Goal: Complete application form: Complete application form

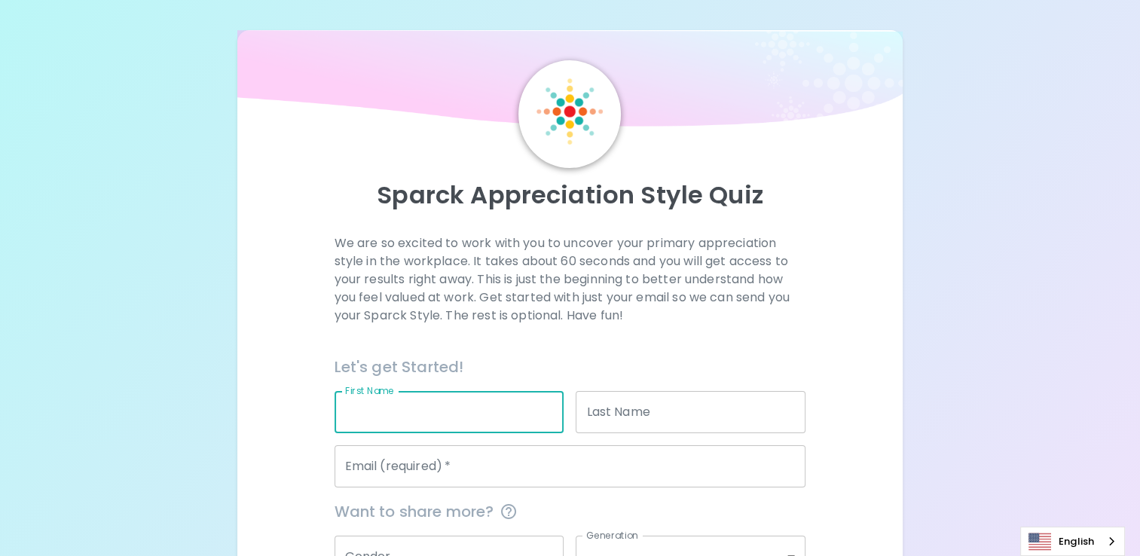
click at [431, 416] on input "First Name" at bounding box center [449, 412] width 230 height 42
type input "[PERSON_NAME]"
type input "Buck"
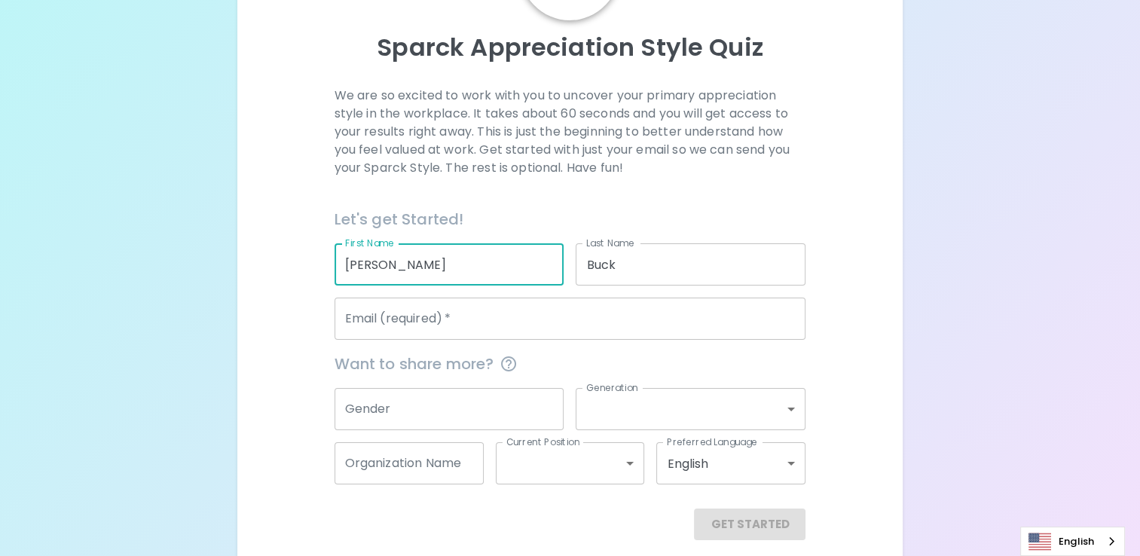
scroll to position [151, 0]
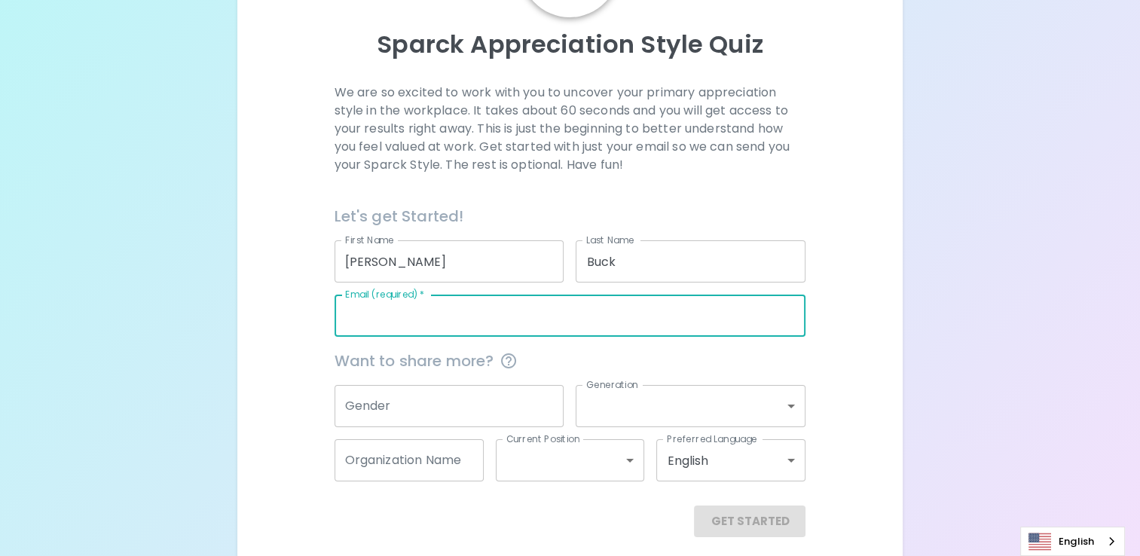
click at [509, 323] on input "Email (required)   *" at bounding box center [570, 316] width 472 height 42
type input "[EMAIL_ADDRESS][DOMAIN_NAME]"
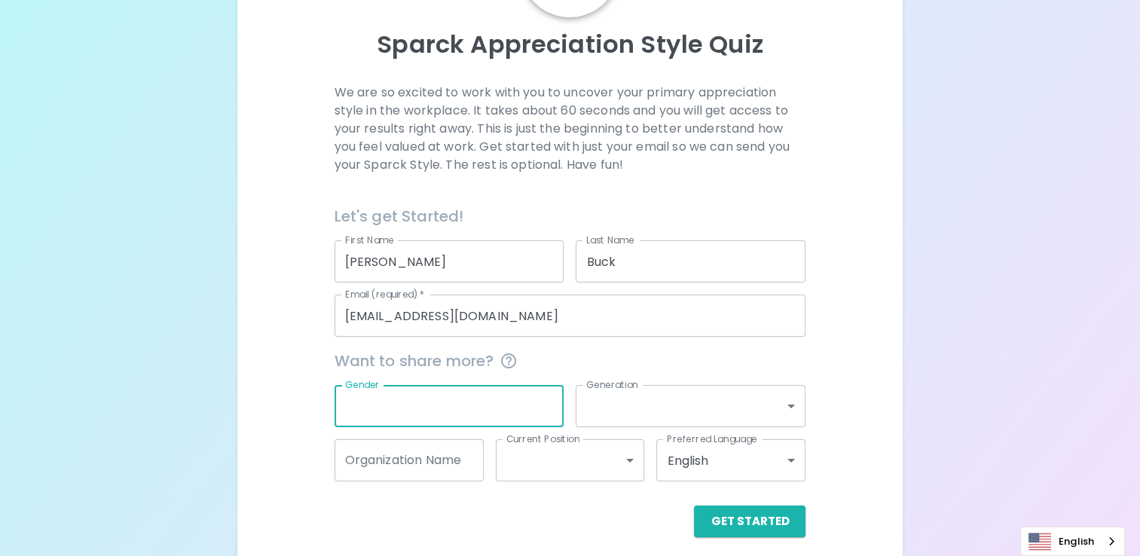
click at [414, 411] on input "Gender" at bounding box center [449, 406] width 230 height 42
type input "[DEMOGRAPHIC_DATA]"
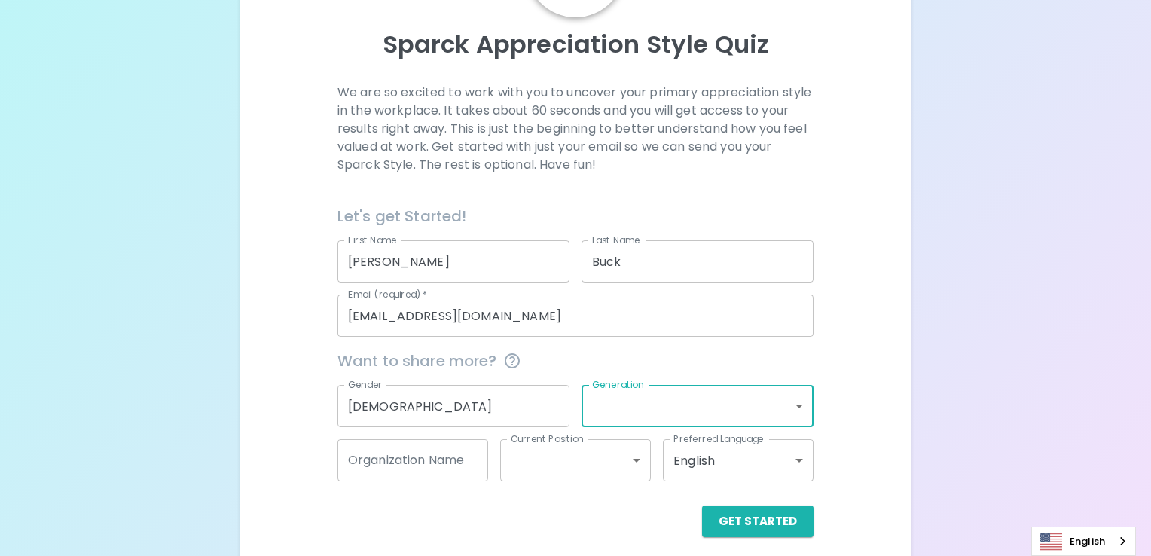
click at [786, 405] on body "Sparck Appreciation Style Quiz We are so excited to work with you to uncover yo…" at bounding box center [575, 208] width 1151 height 718
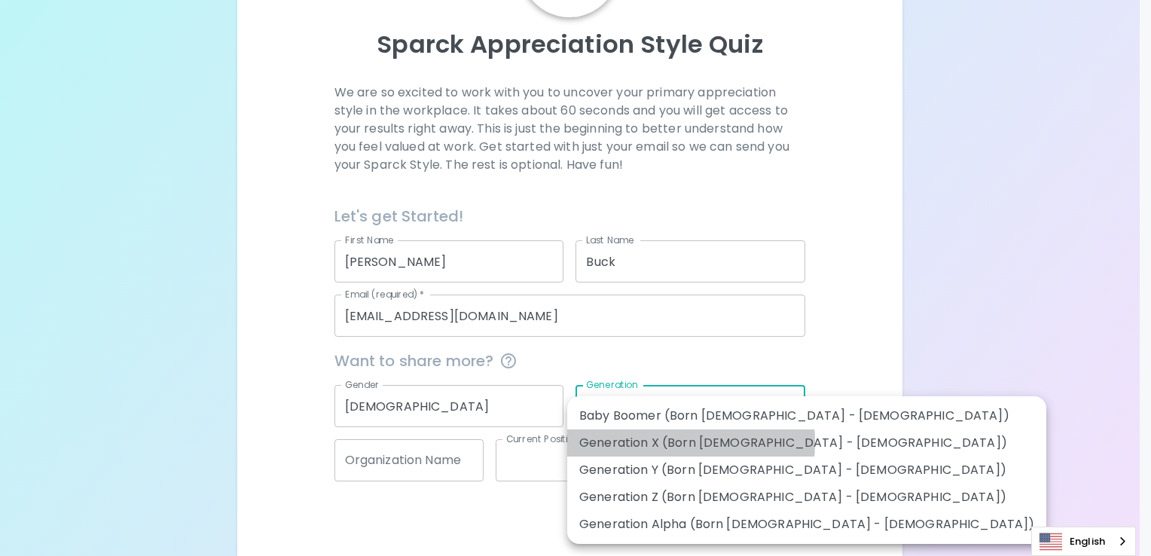
click at [633, 442] on li "Generation X (Born [DEMOGRAPHIC_DATA] - [DEMOGRAPHIC_DATA])" at bounding box center [806, 442] width 479 height 27
type input "generation_x"
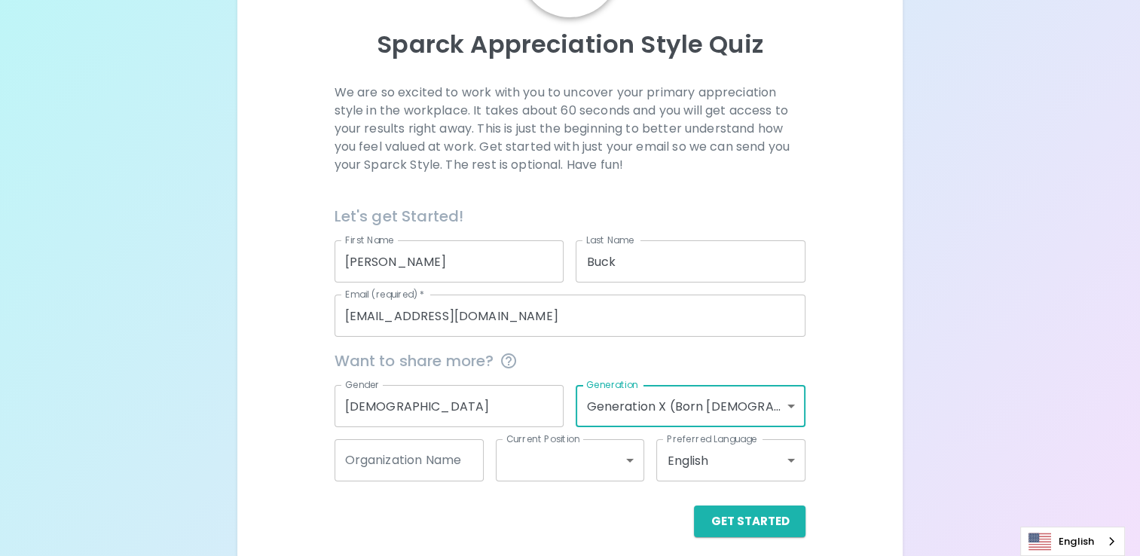
click at [408, 463] on input "Organization Name" at bounding box center [408, 460] width 149 height 42
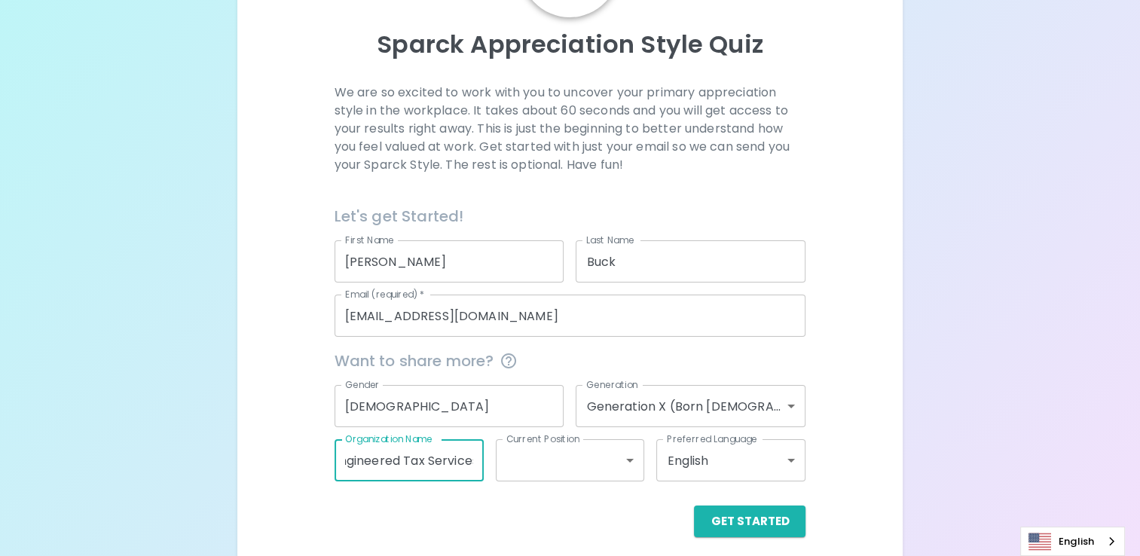
scroll to position [0, 19]
type input "Engineered Tax Services"
click at [628, 461] on body "Sparck Appreciation Style Quiz We are so excited to work with you to uncover yo…" at bounding box center [570, 208] width 1140 height 718
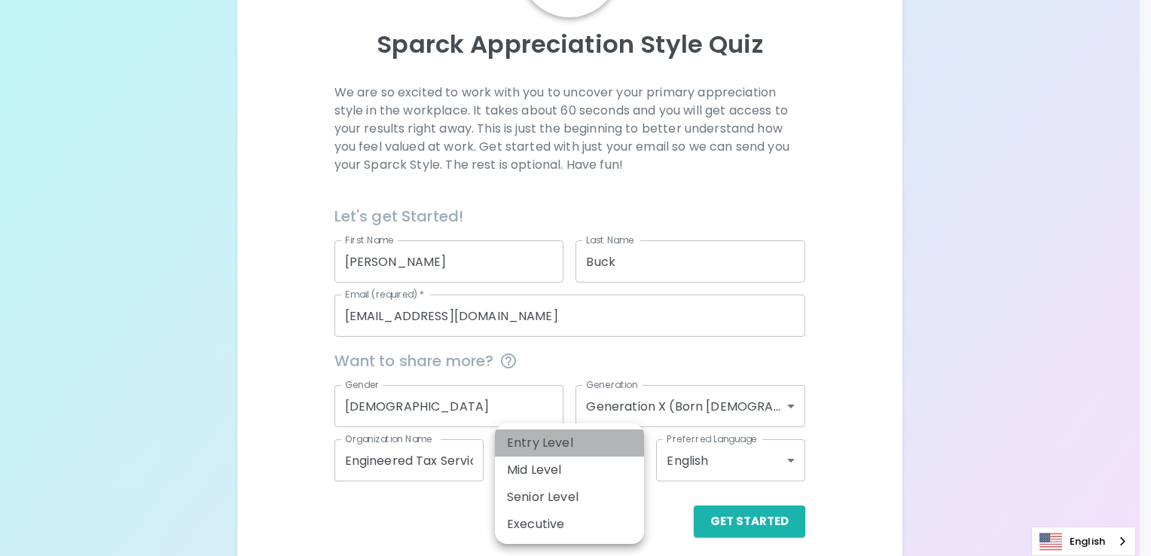
click at [610, 443] on li "Entry Level" at bounding box center [569, 442] width 149 height 27
type input "entry_level"
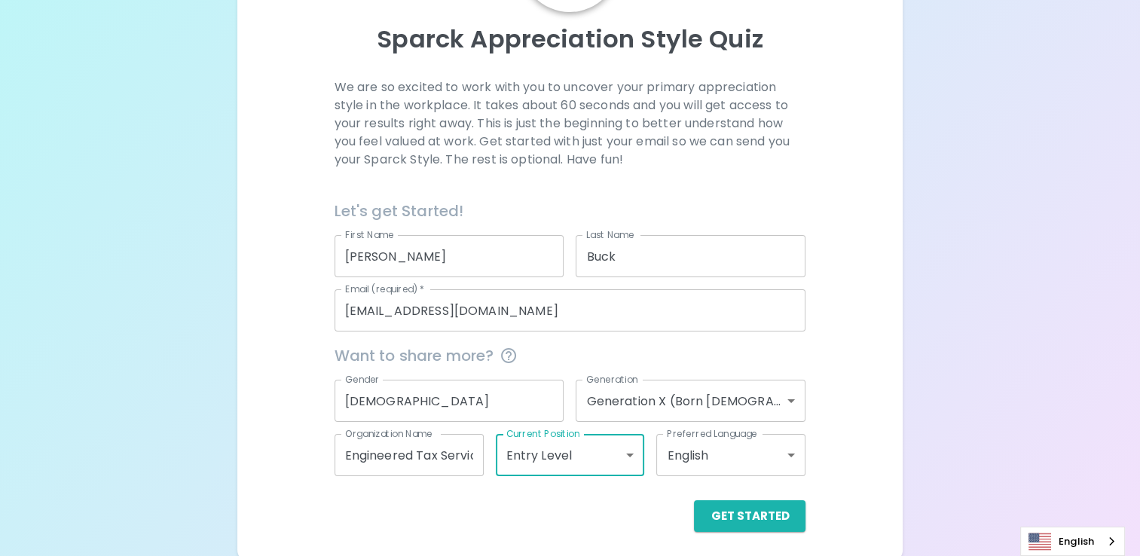
scroll to position [161, 0]
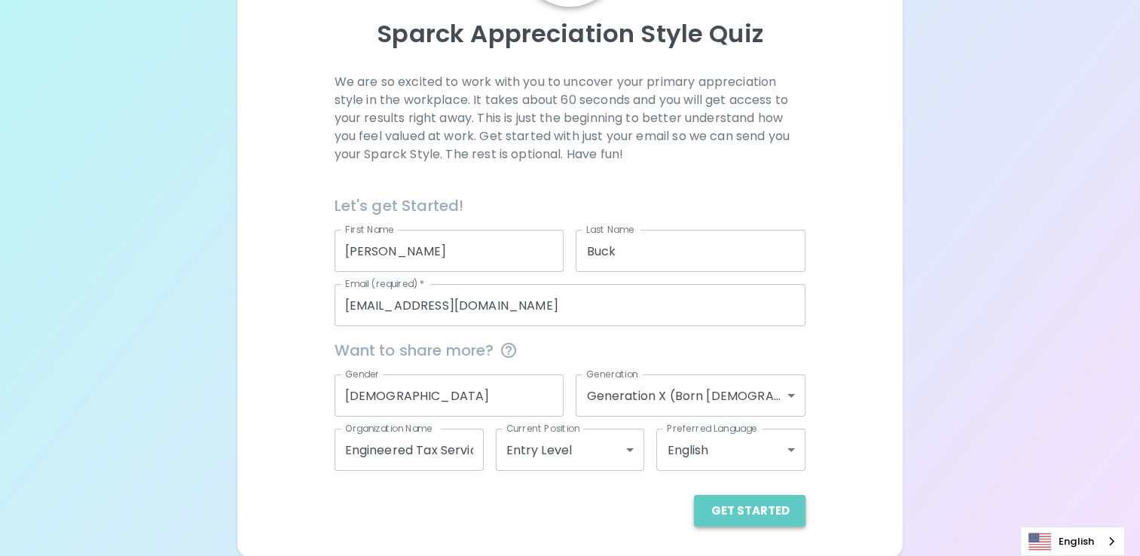
click at [754, 508] on button "Get Started" at bounding box center [749, 511] width 111 height 32
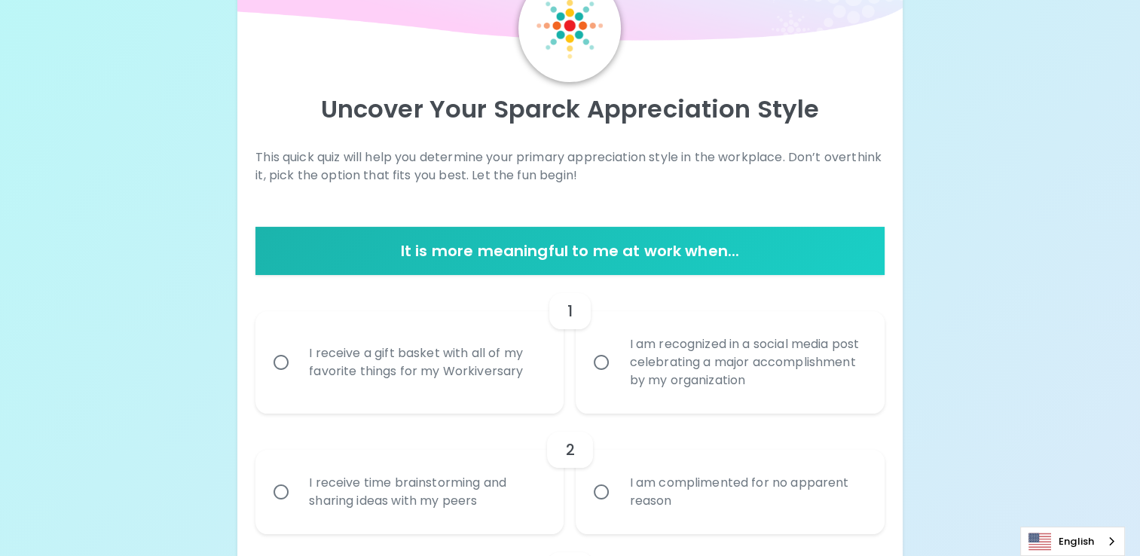
scroll to position [151, 0]
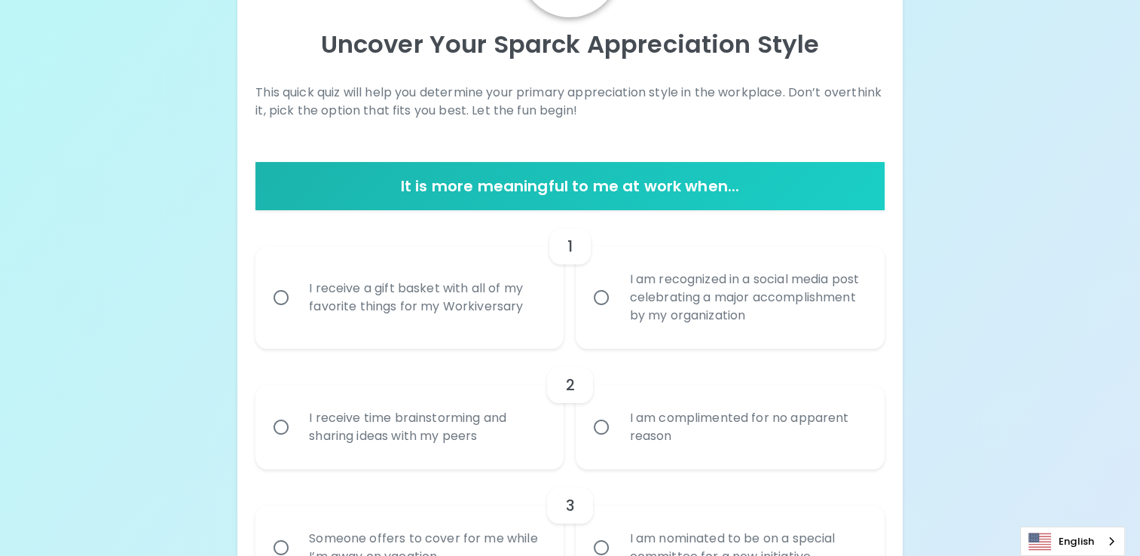
click at [284, 298] on input "I receive a gift basket with all of my favorite things for my Workiversary" at bounding box center [281, 298] width 32 height 32
radio input "true"
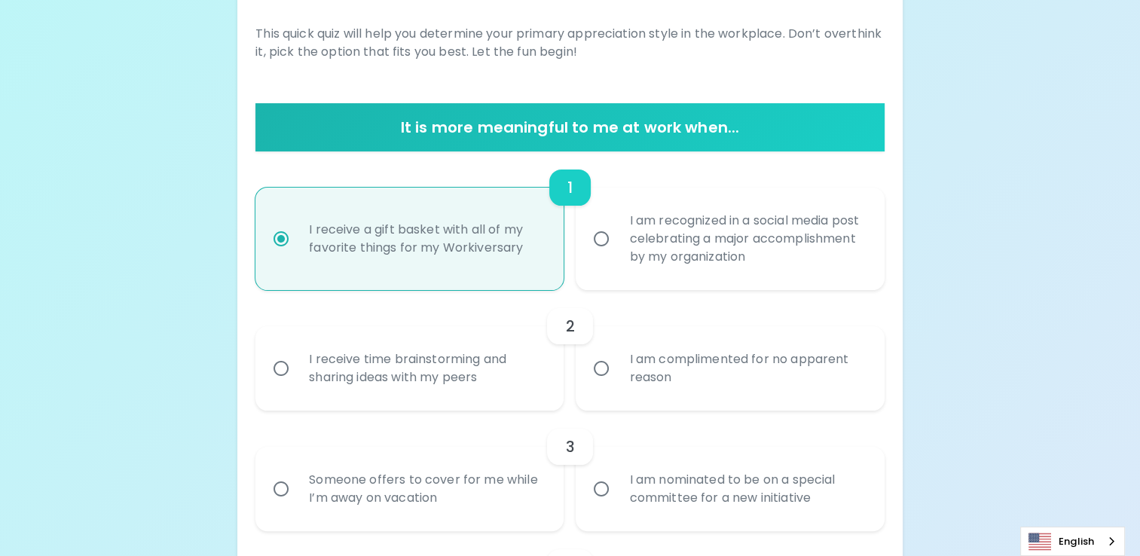
scroll to position [271, 0]
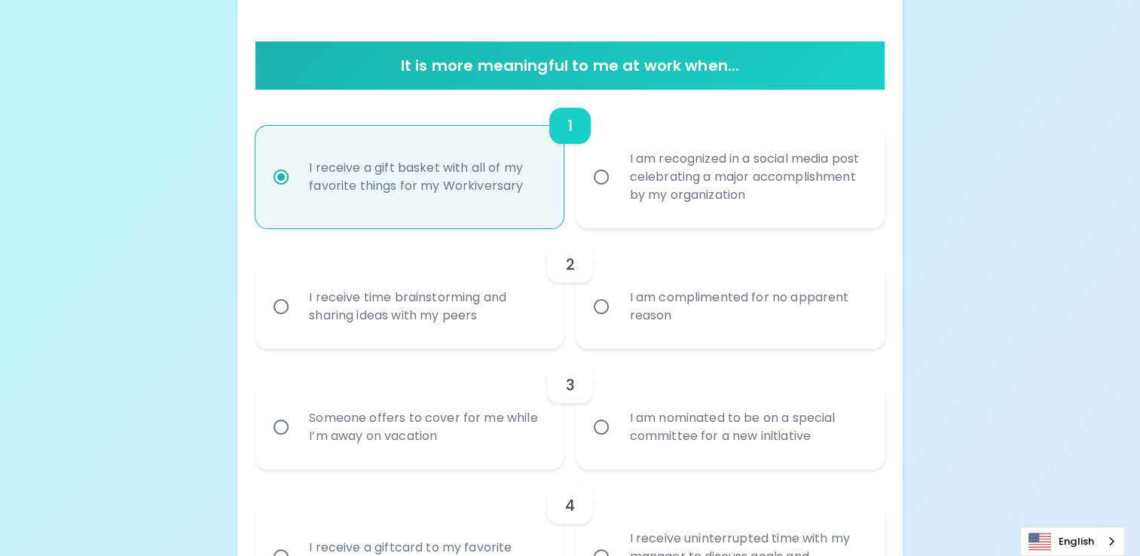
click at [597, 306] on input "I am complimented for no apparent reason" at bounding box center [601, 307] width 32 height 32
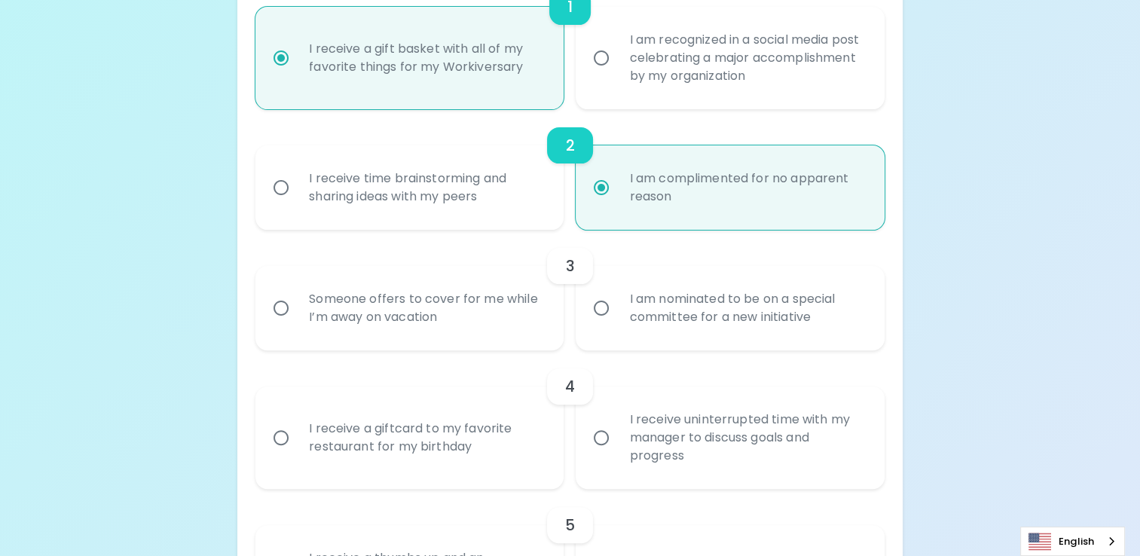
scroll to position [392, 0]
radio input "true"
click at [280, 305] on input "Someone offers to cover for me while I’m away on vacation" at bounding box center [281, 307] width 32 height 32
radio input "false"
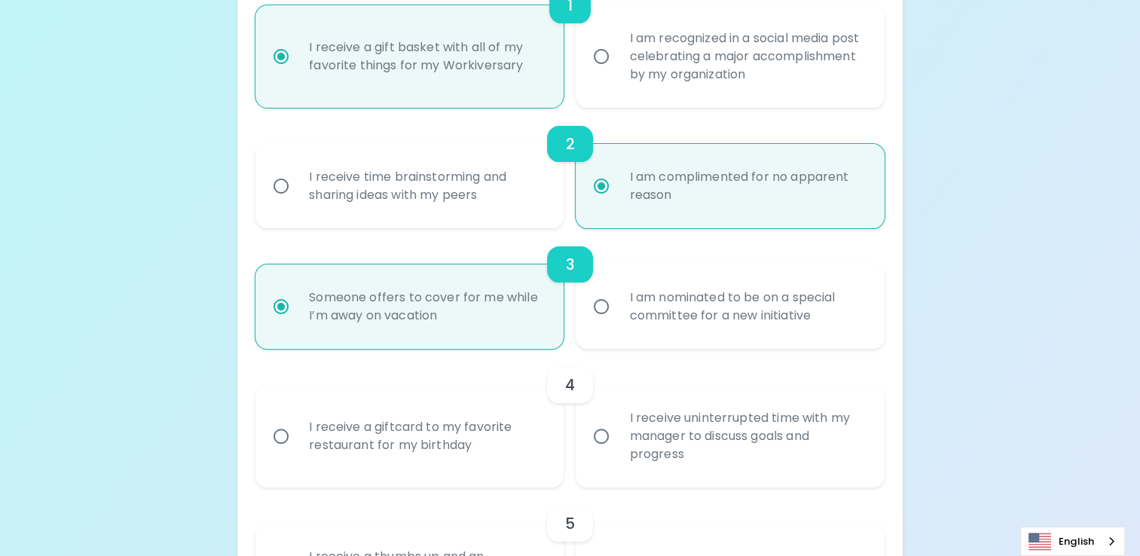
scroll to position [512, 0]
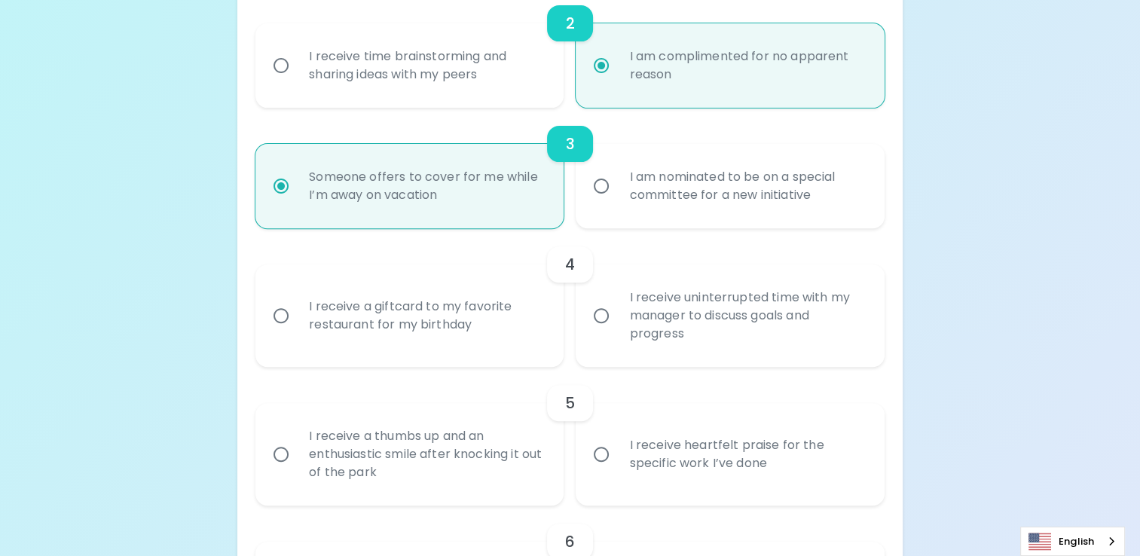
radio input "true"
click at [275, 317] on input "I receive a giftcard to my favorite restaurant for my birthday" at bounding box center [281, 316] width 32 height 32
radio input "false"
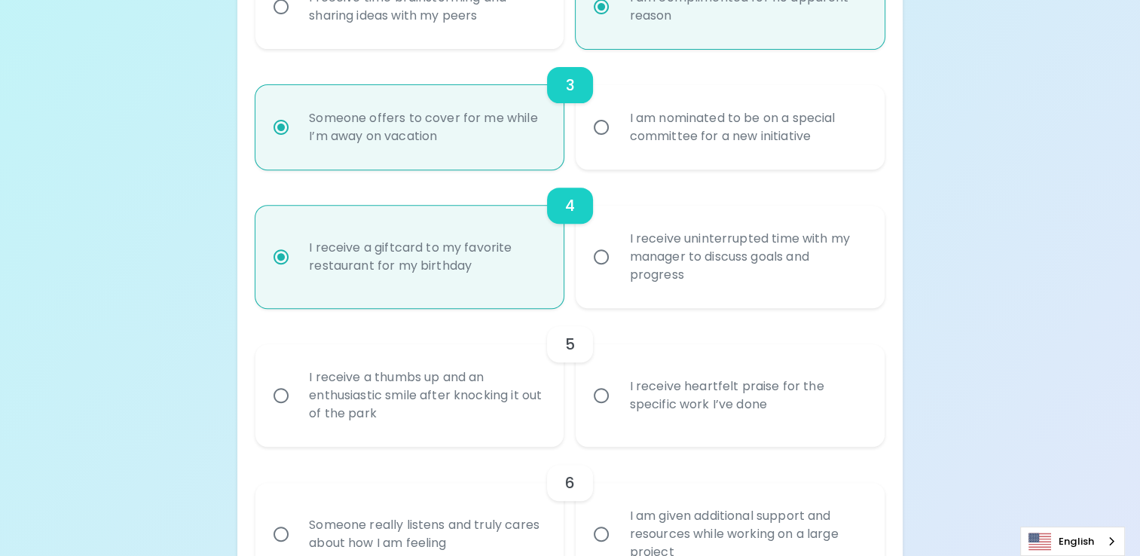
scroll to position [633, 0]
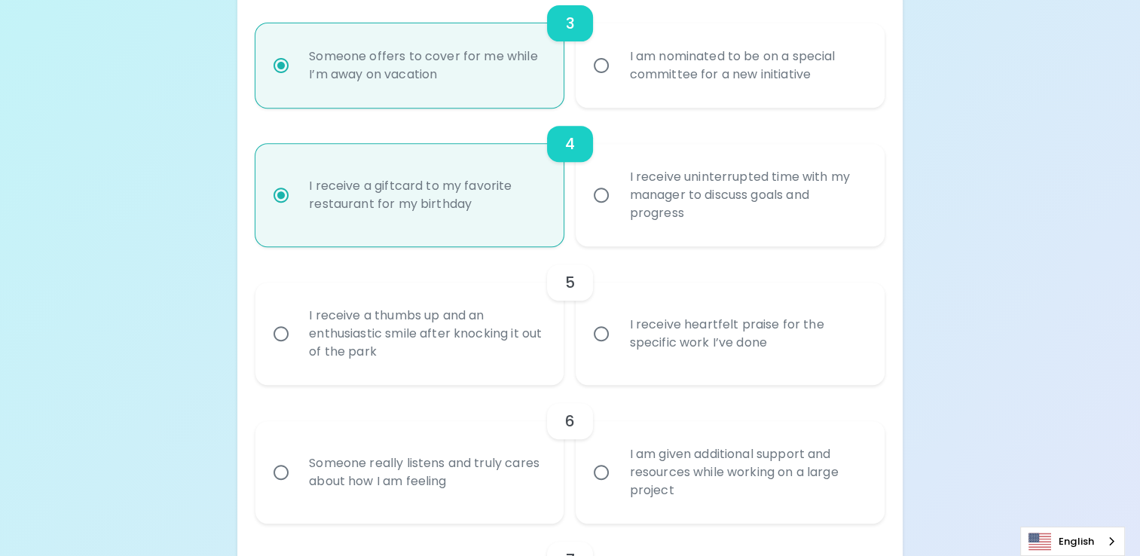
radio input "true"
click at [599, 339] on input "I receive heartfelt praise for the specific work I’ve done" at bounding box center [601, 334] width 32 height 32
radio input "false"
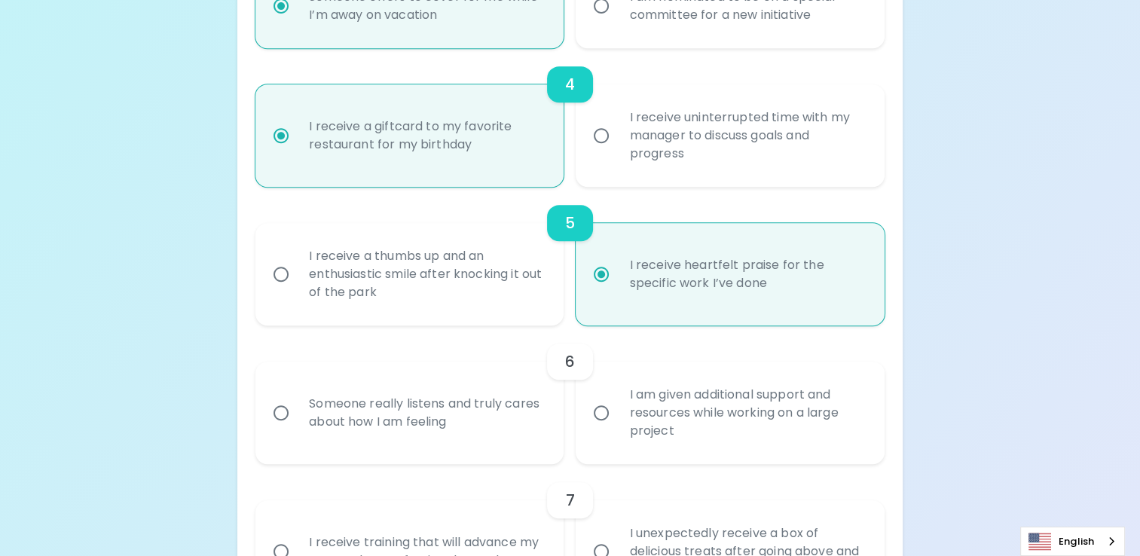
scroll to position [753, 0]
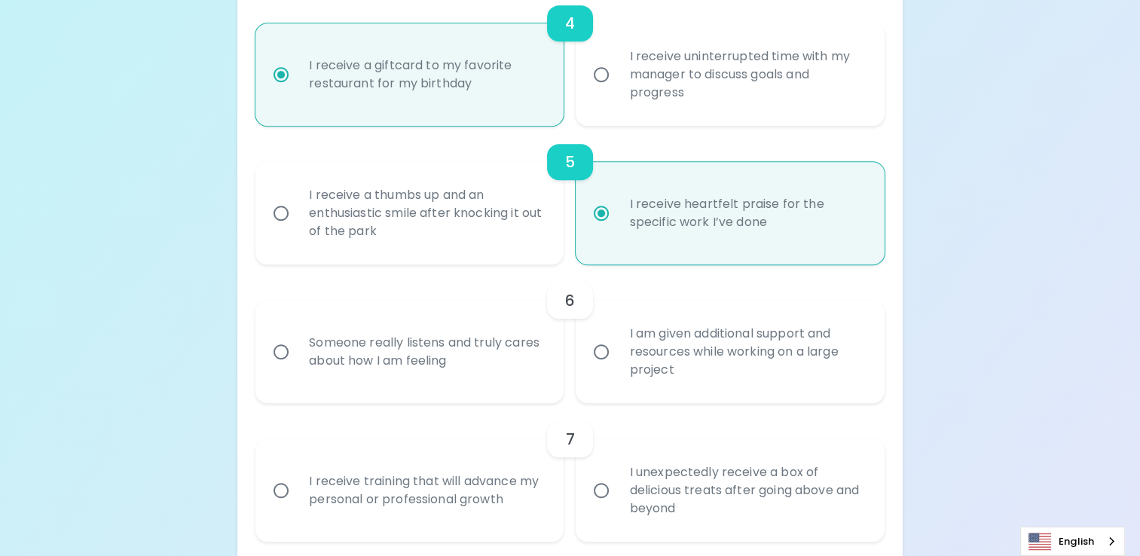
radio input "true"
click at [283, 351] on input "Someone really listens and truly cares about how I am feeling" at bounding box center [281, 352] width 32 height 32
radio input "false"
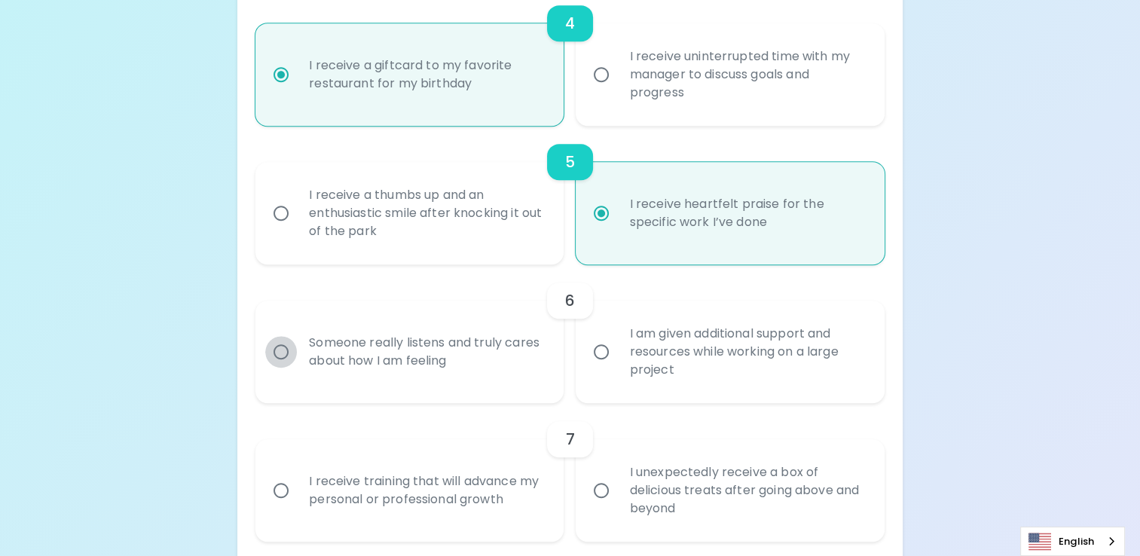
radio input "false"
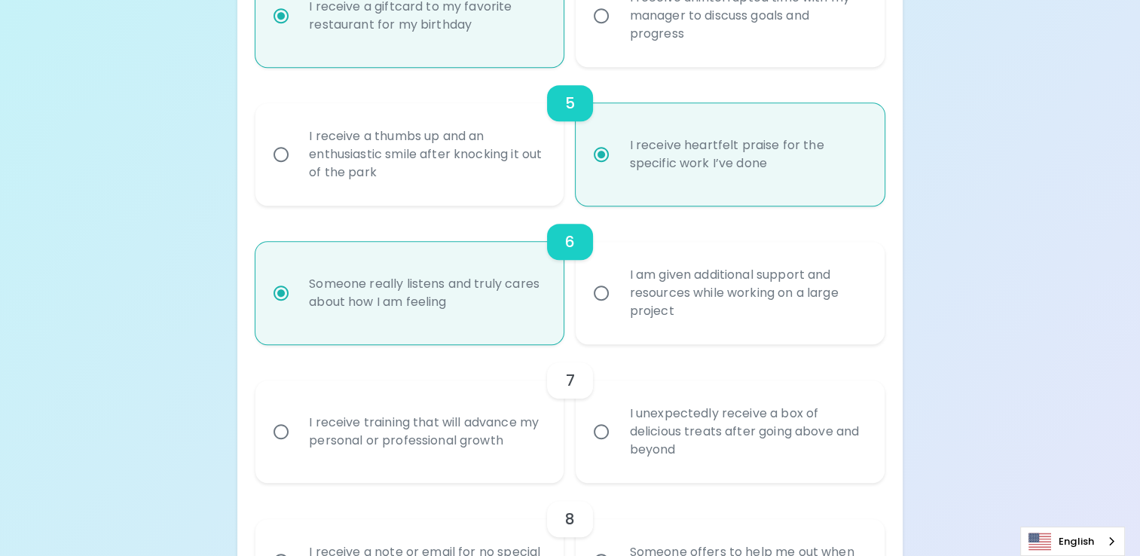
scroll to position [874, 0]
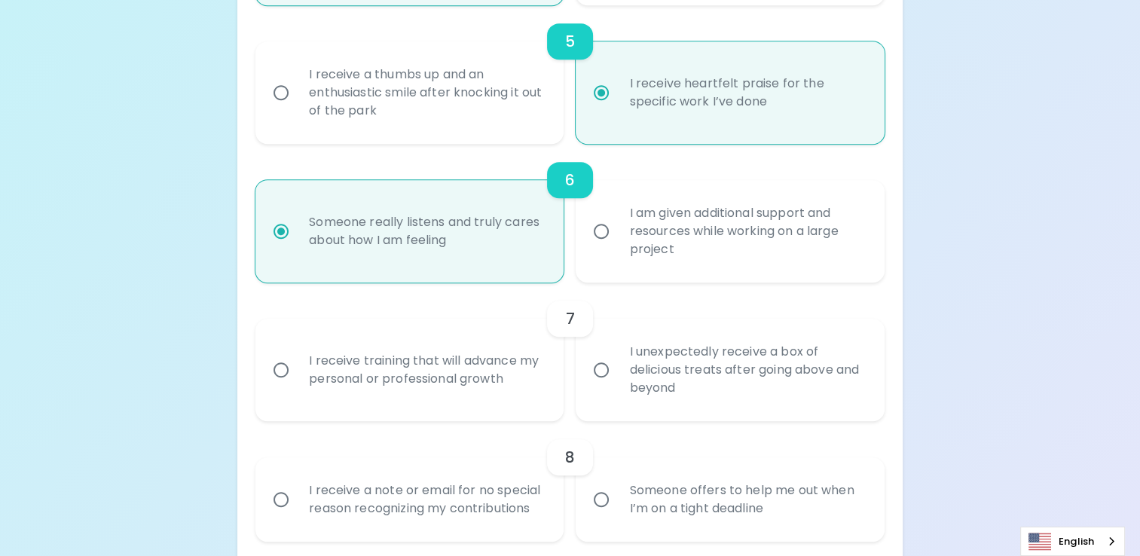
radio input "true"
click at [282, 370] on input "I receive training that will advance my personal or professional growth" at bounding box center [281, 370] width 32 height 32
radio input "false"
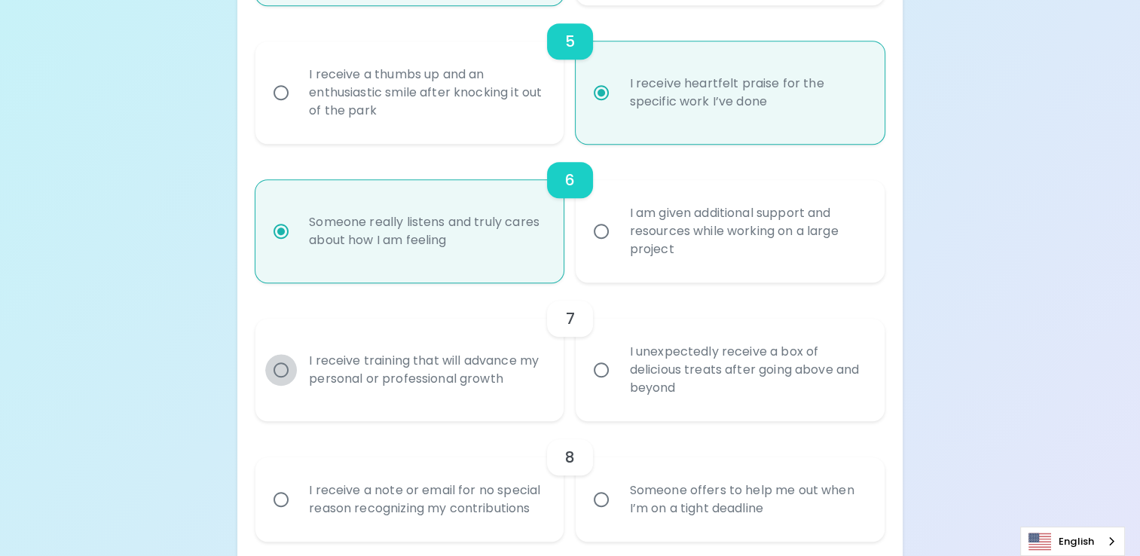
radio input "false"
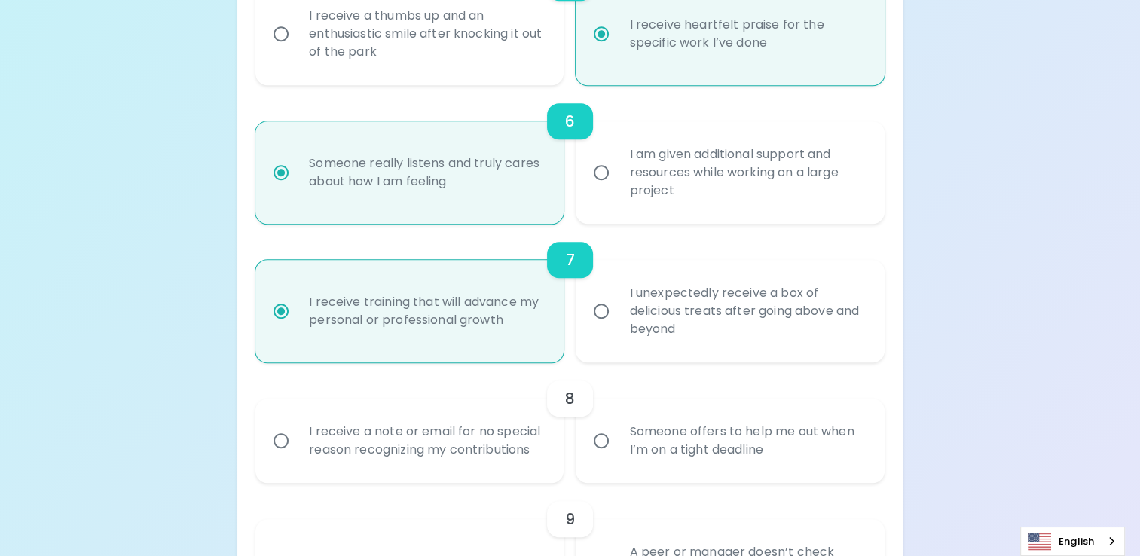
scroll to position [994, 0]
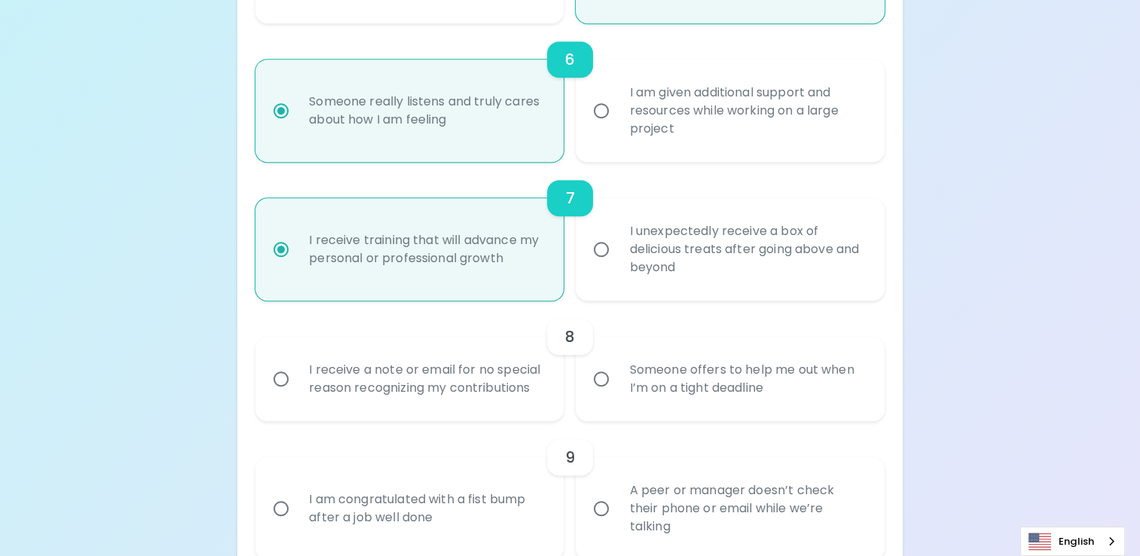
radio input "true"
click at [282, 381] on input "I receive a note or email for no special reason recognizing my contributions" at bounding box center [281, 379] width 32 height 32
radio input "false"
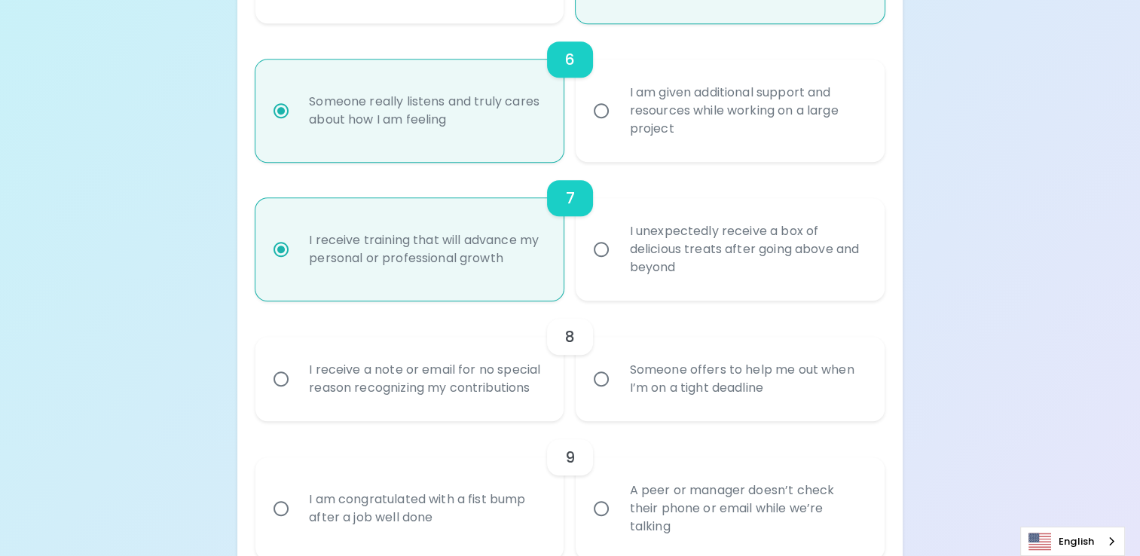
radio input "false"
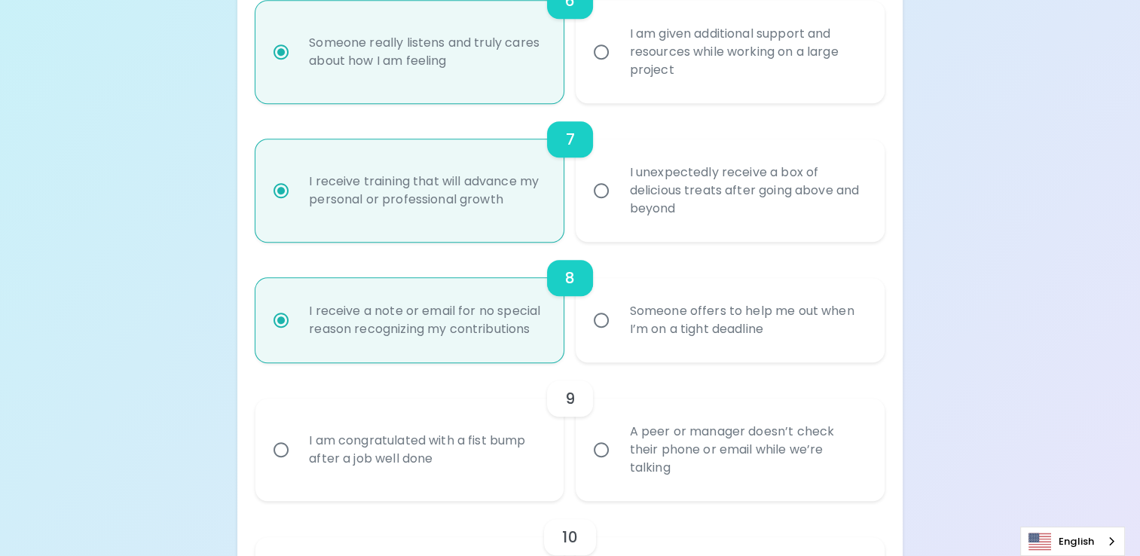
scroll to position [1115, 0]
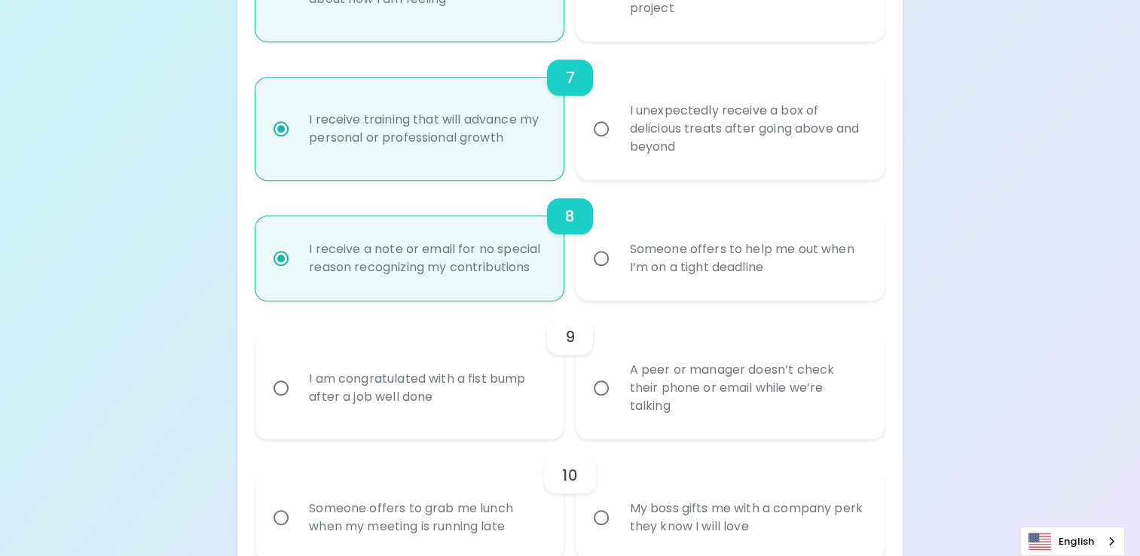
radio input "true"
click at [603, 389] on input "A peer or manager doesn’t check their phone or email while we’re talking" at bounding box center [601, 388] width 32 height 32
radio input "false"
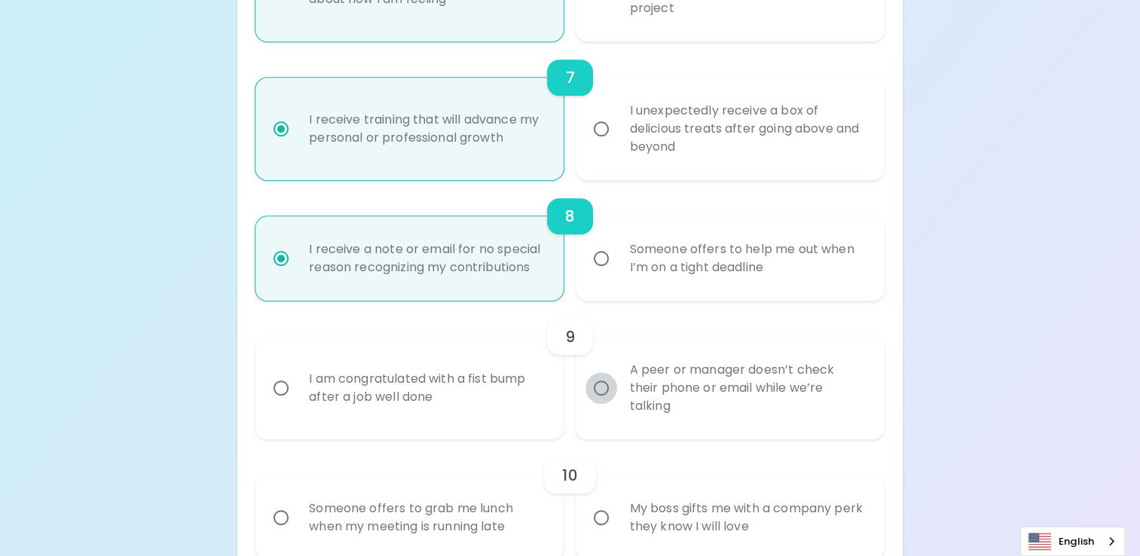
radio input "false"
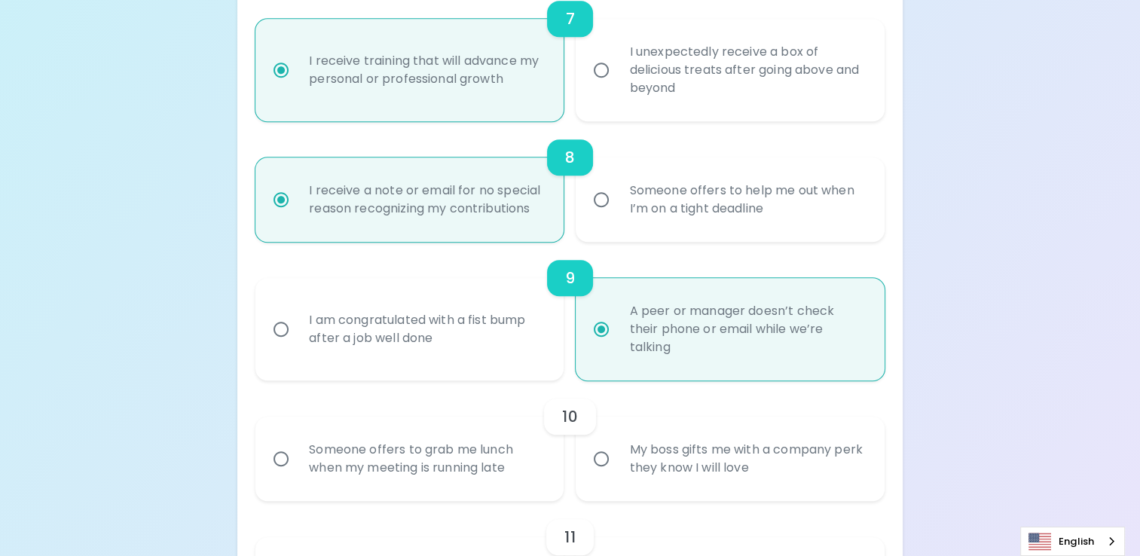
scroll to position [1235, 0]
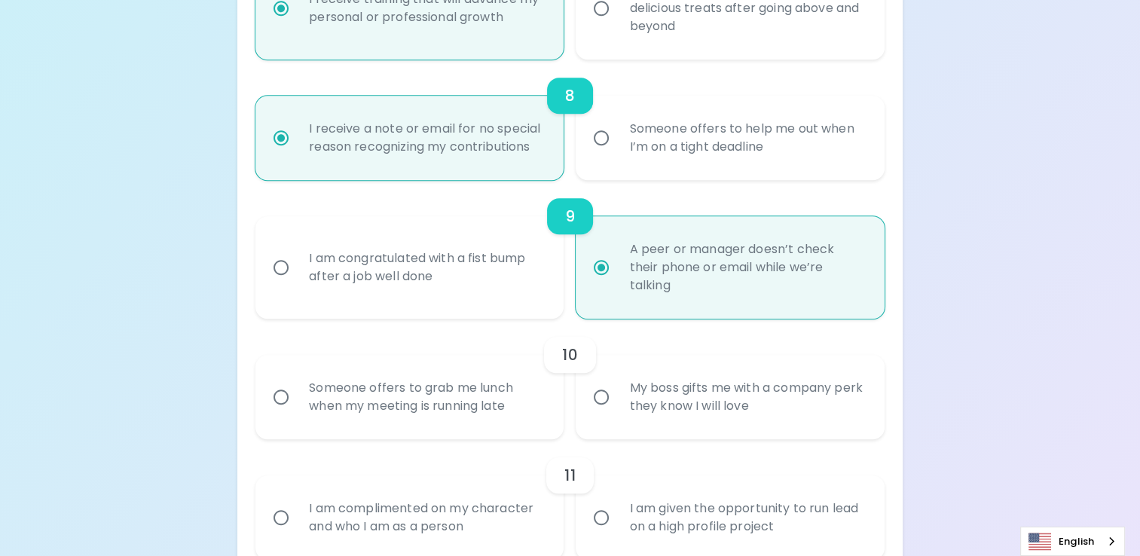
radio input "true"
click at [283, 395] on input "Someone offers to grab me lunch when my meeting is running late" at bounding box center [281, 397] width 32 height 32
radio input "false"
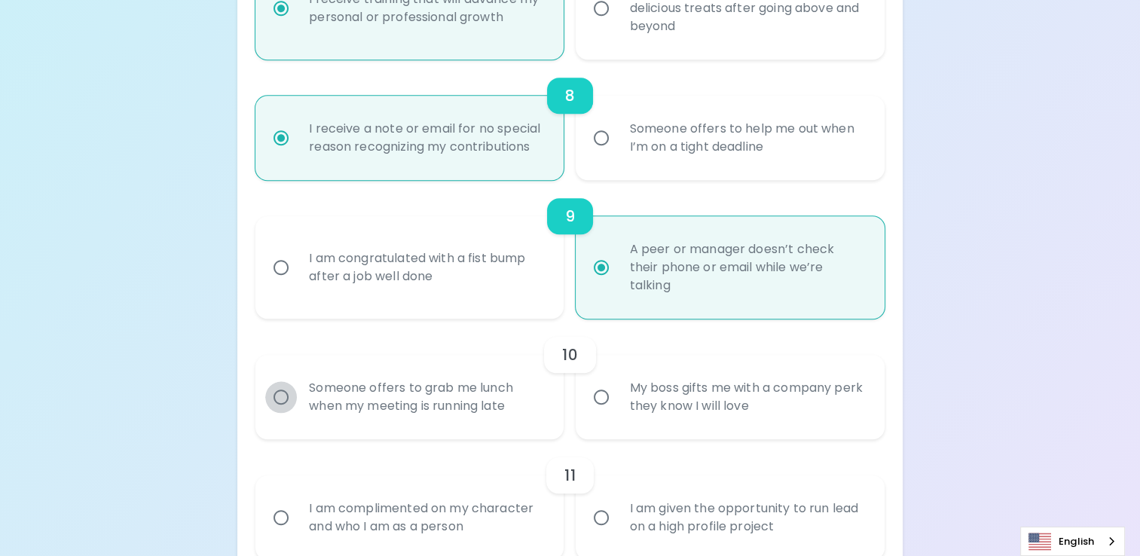
radio input "false"
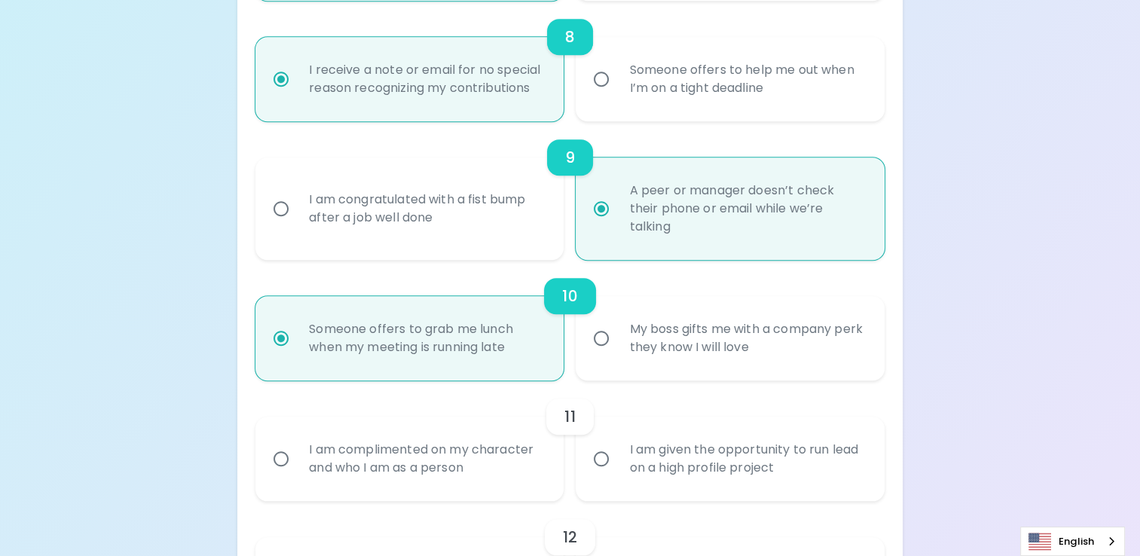
scroll to position [1356, 0]
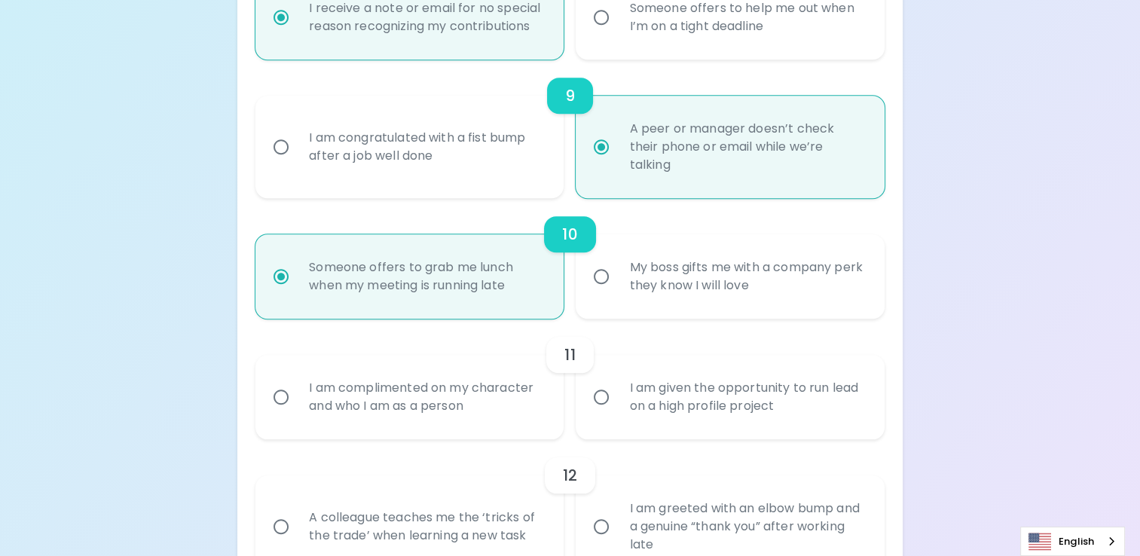
radio input "true"
click at [283, 396] on input "I am complimented on my character and who I am as a person" at bounding box center [281, 397] width 32 height 32
radio input "false"
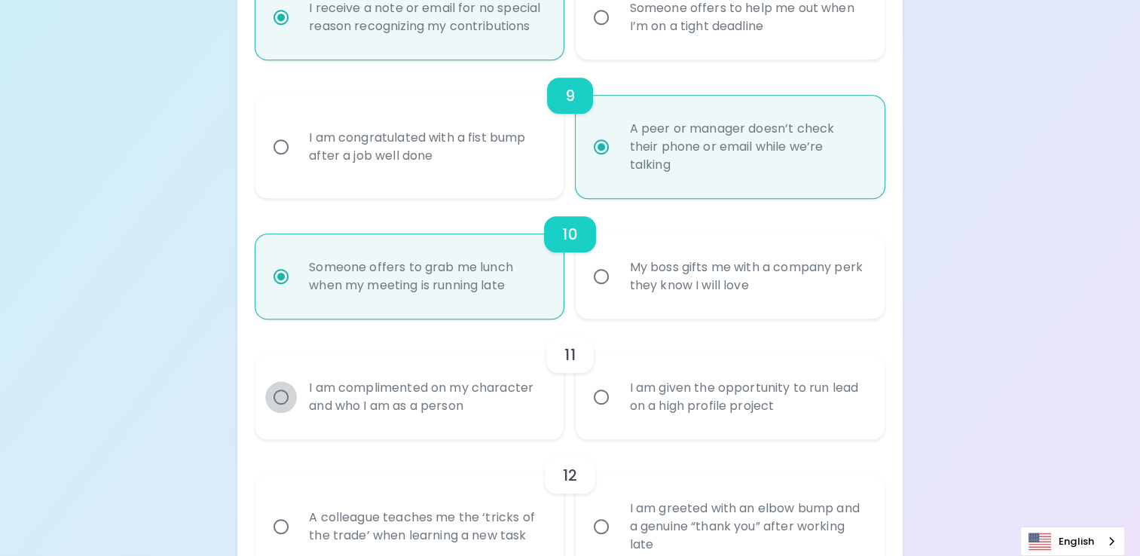
radio input "false"
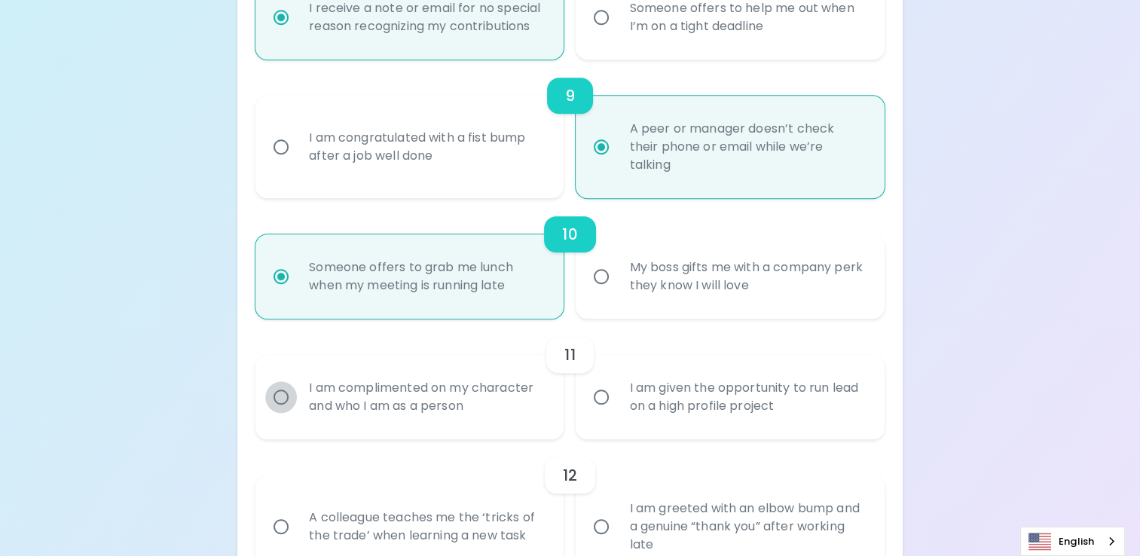
radio input "false"
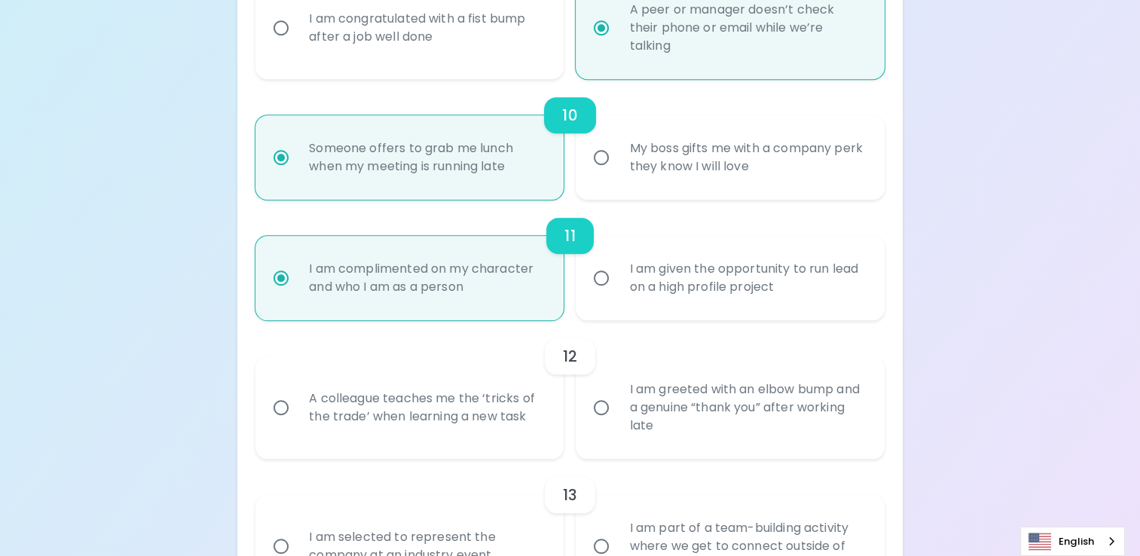
scroll to position [1476, 0]
radio input "true"
click at [280, 405] on input "A colleague teaches me the ‘tricks of the trade’ when learning a new task" at bounding box center [281, 406] width 32 height 32
radio input "false"
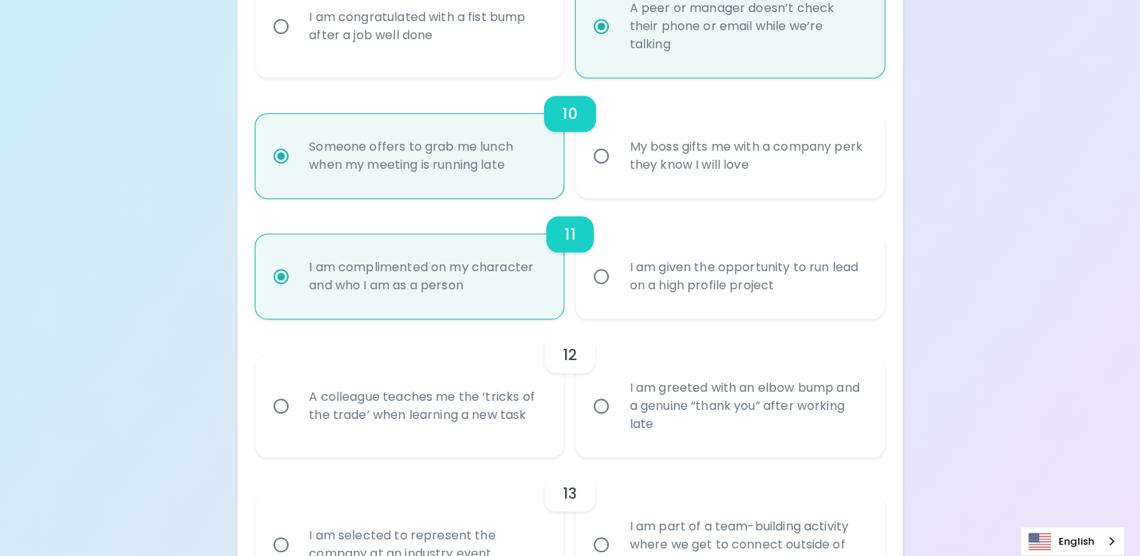
radio input "false"
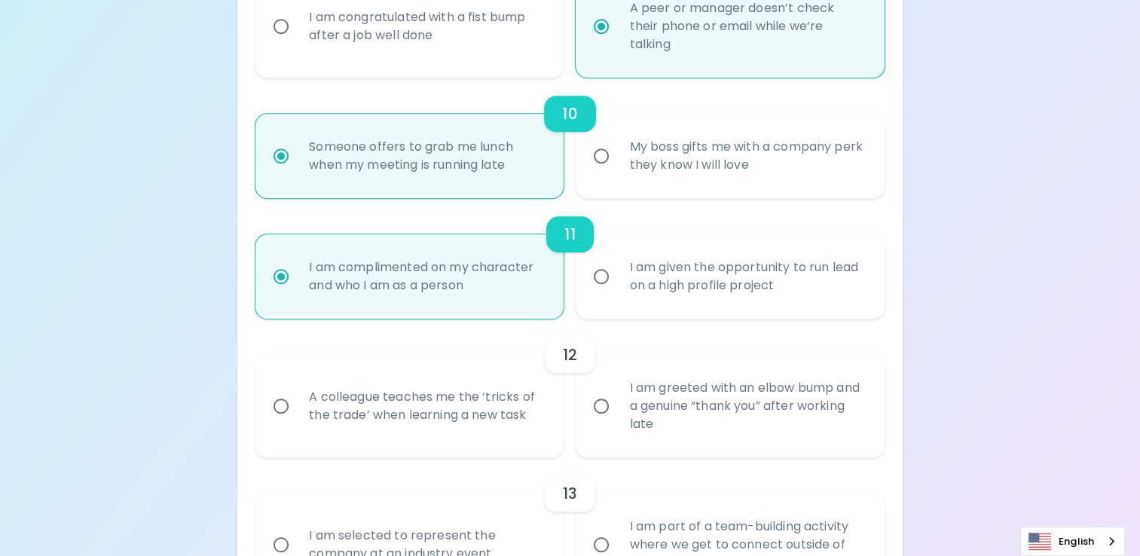
radio input "false"
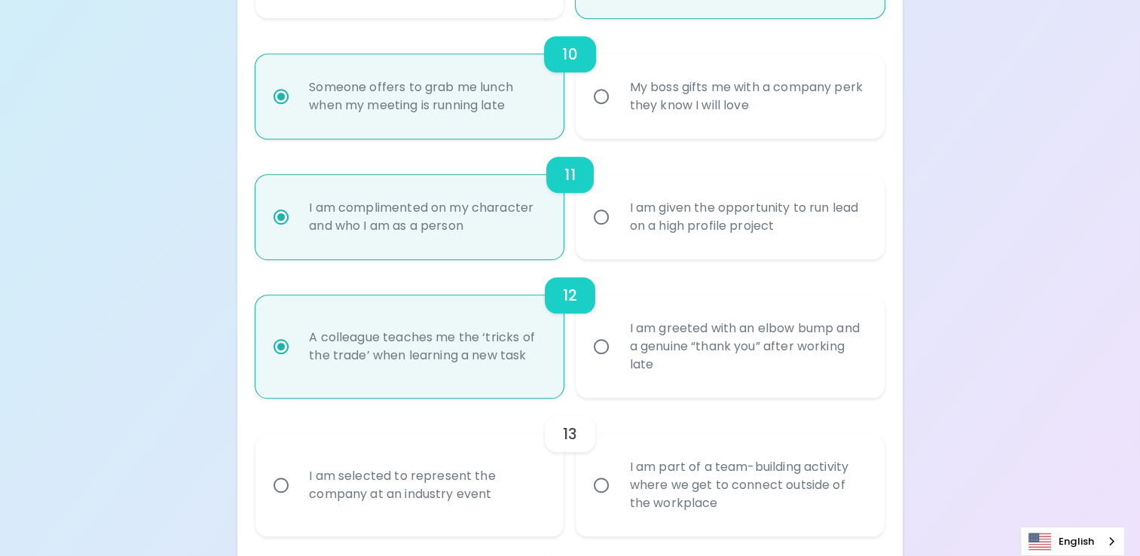
scroll to position [1597, 0]
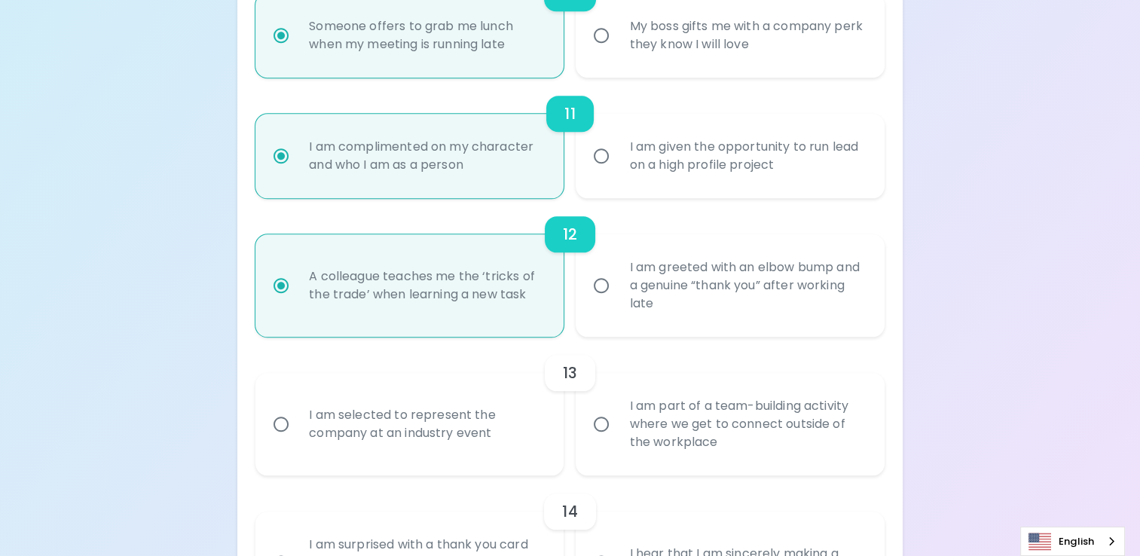
radio input "true"
click at [606, 423] on input "I am part of a team-building activity where we get to connect outside of the wo…" at bounding box center [601, 424] width 32 height 32
radio input "false"
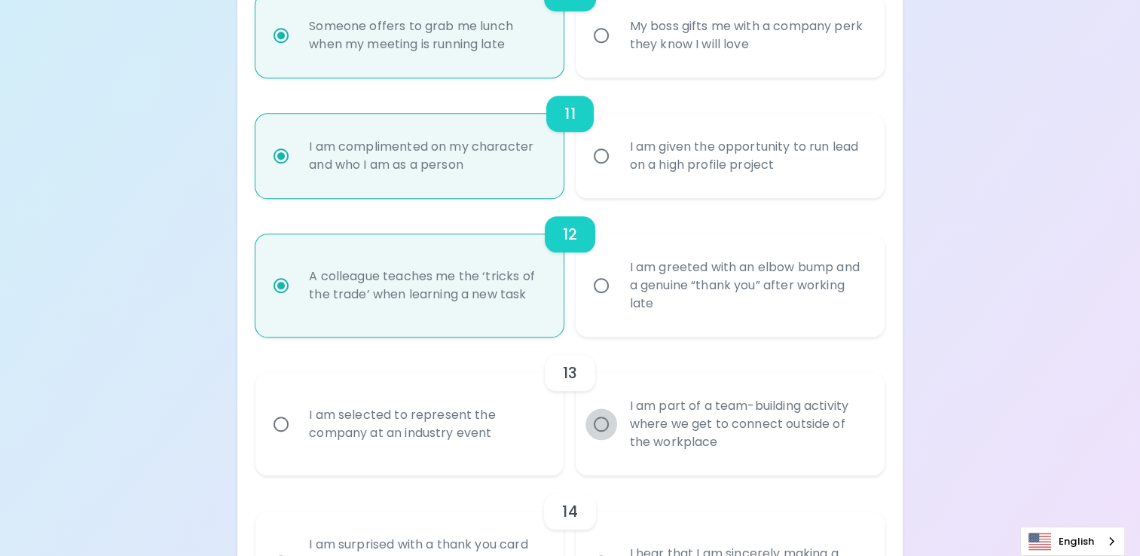
radio input "false"
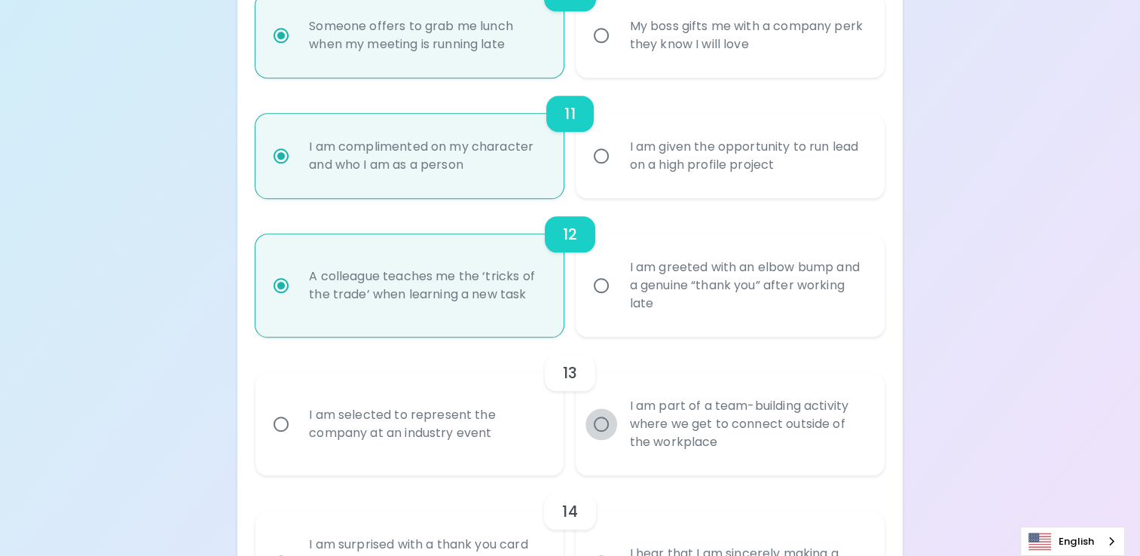
radio input "false"
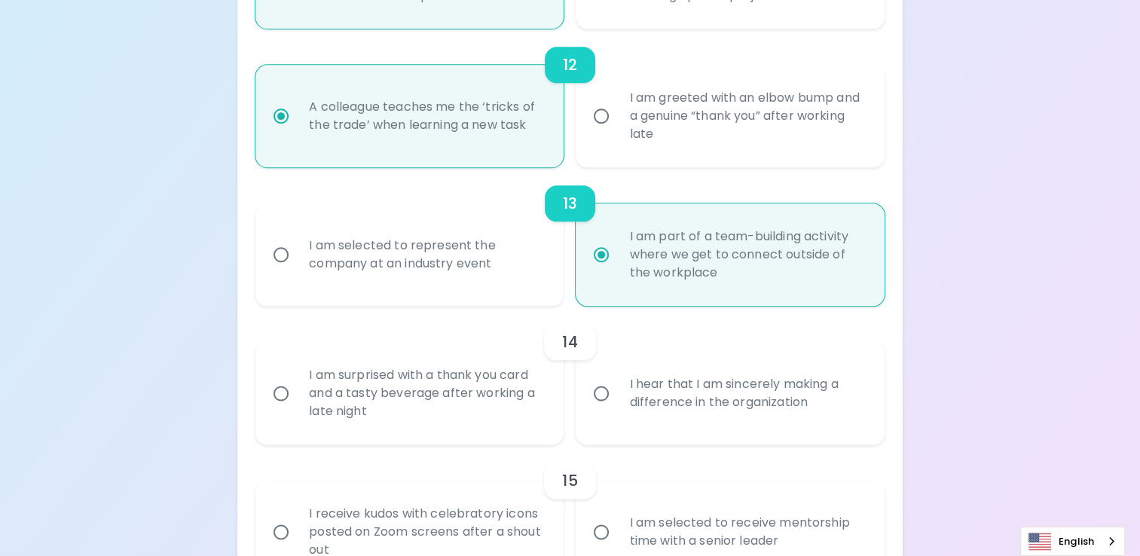
scroll to position [1793, 0]
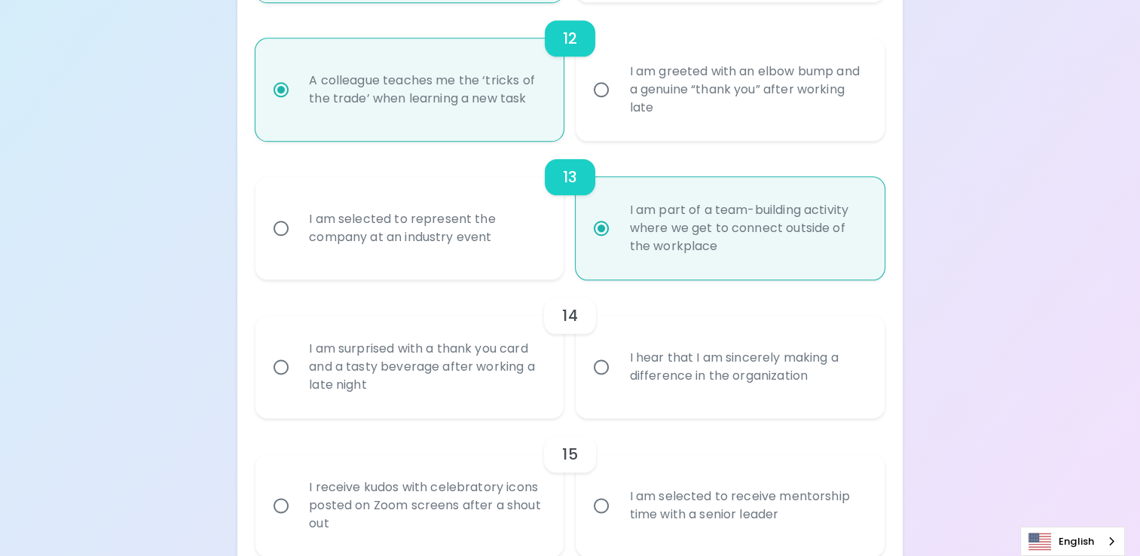
radio input "true"
click at [597, 367] on input "I hear that I am sincerely making a difference in the organization" at bounding box center [601, 367] width 32 height 32
radio input "false"
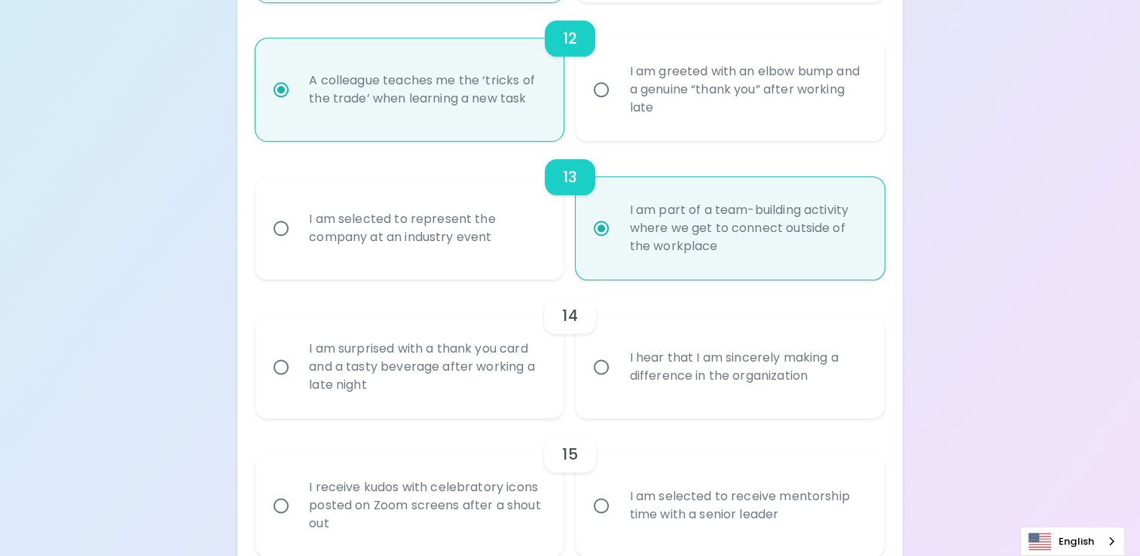
radio input "false"
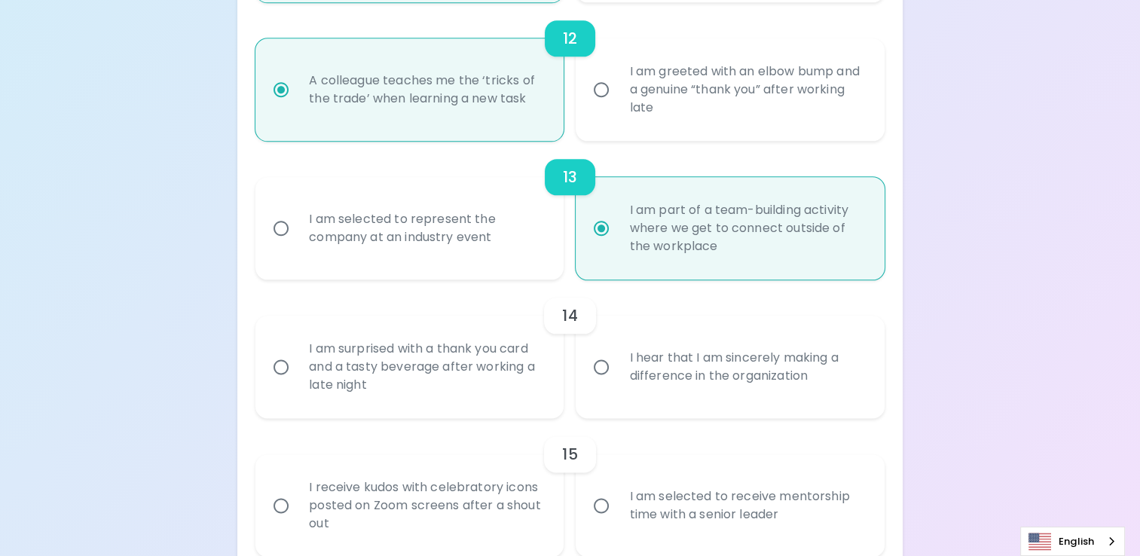
radio input "false"
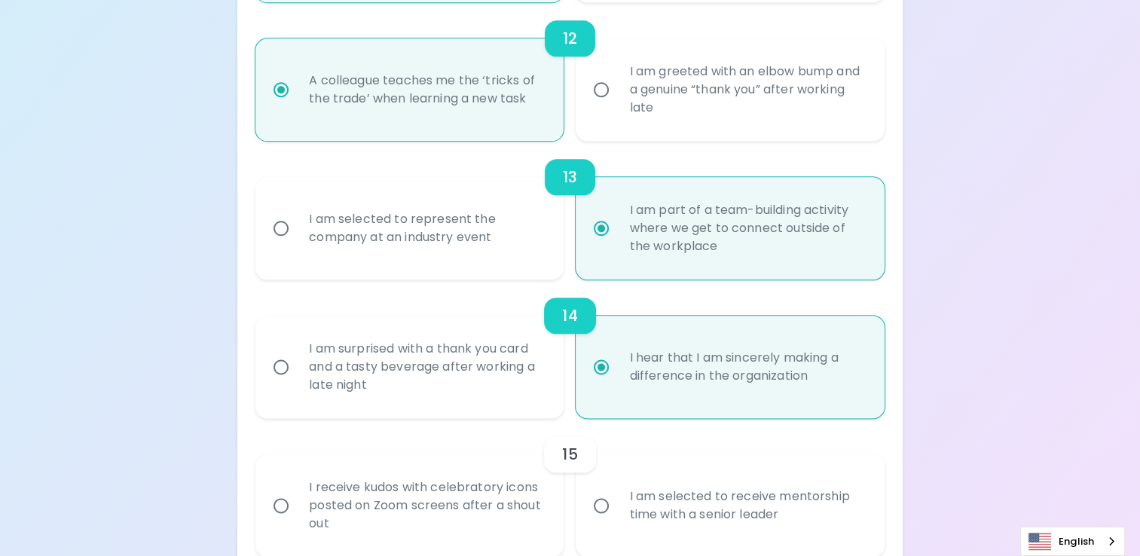
scroll to position [1867, 0]
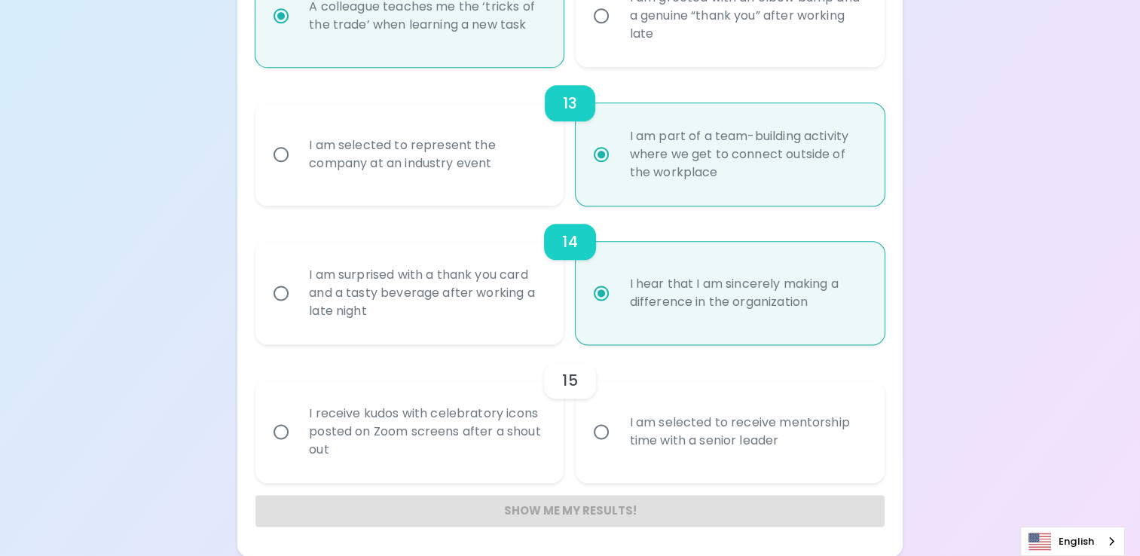
radio input "true"
click at [606, 426] on input "I am selected to receive mentorship time with a senior leader" at bounding box center [601, 432] width 32 height 32
radio input "false"
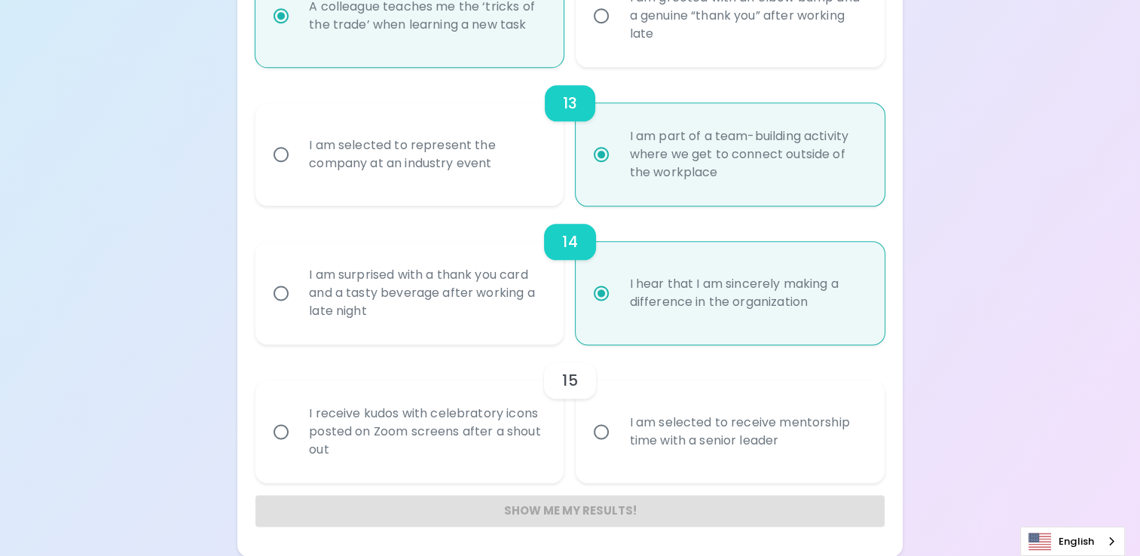
radio input "false"
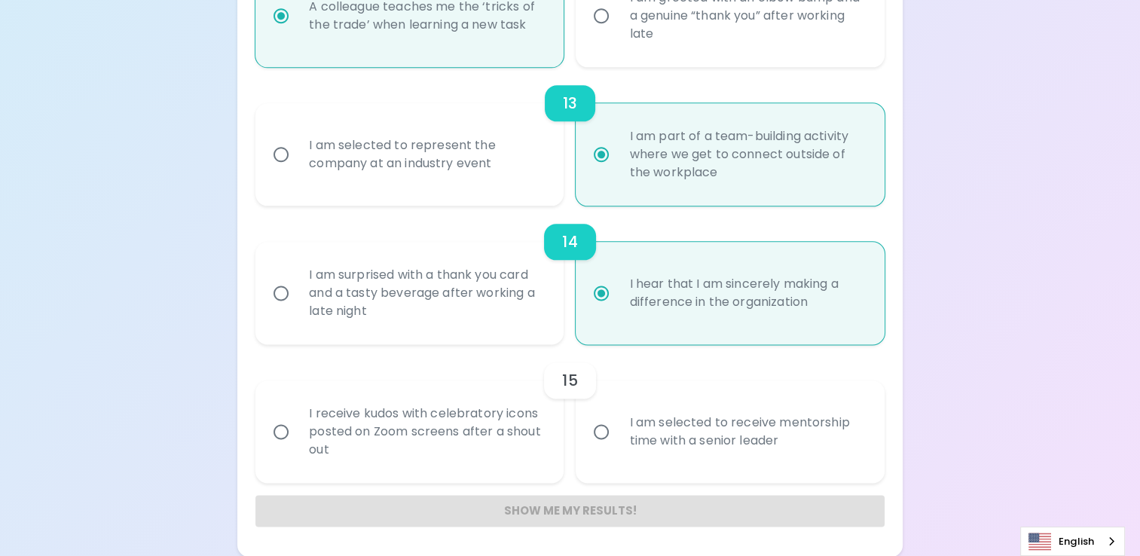
radio input "false"
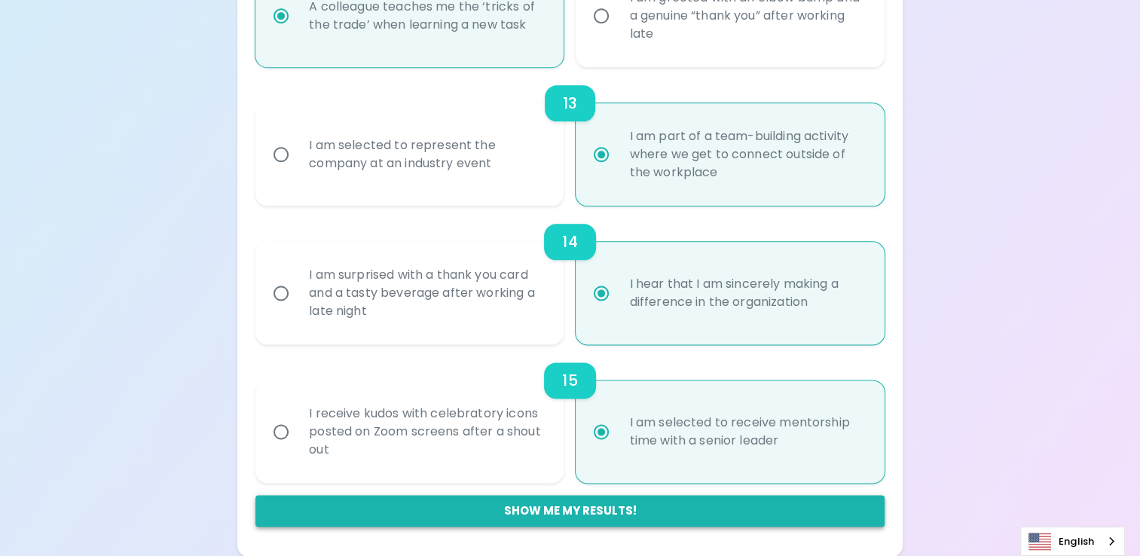
radio input "true"
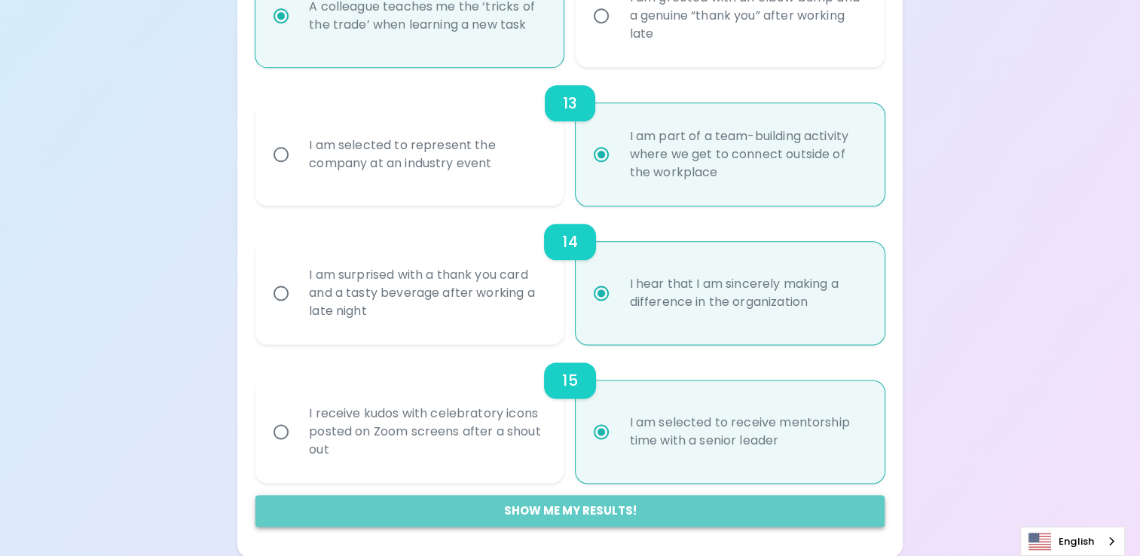
click at [634, 512] on button "Show me my results!" at bounding box center [569, 511] width 629 height 32
radio input "false"
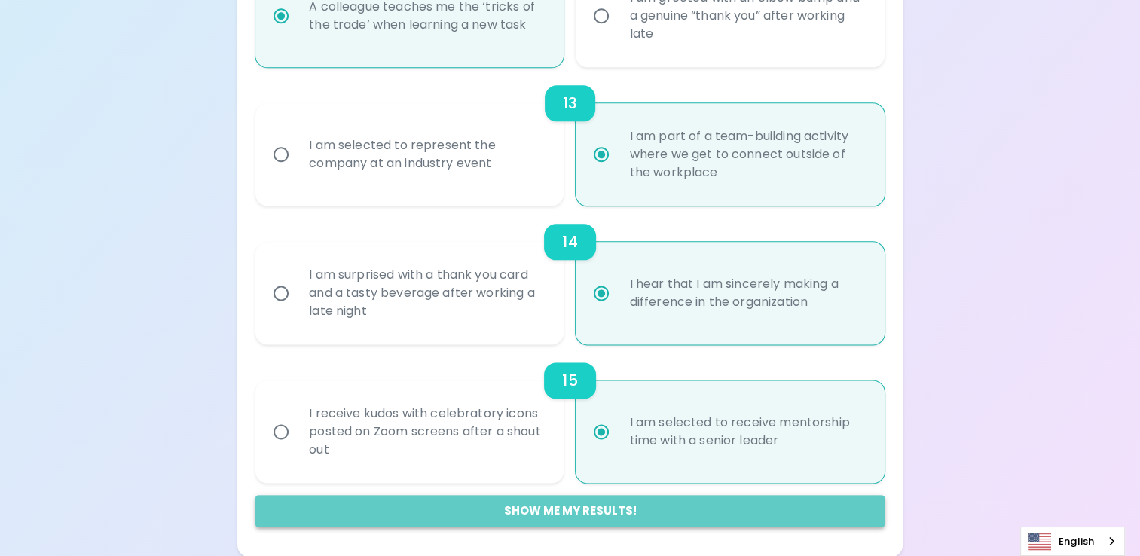
radio input "false"
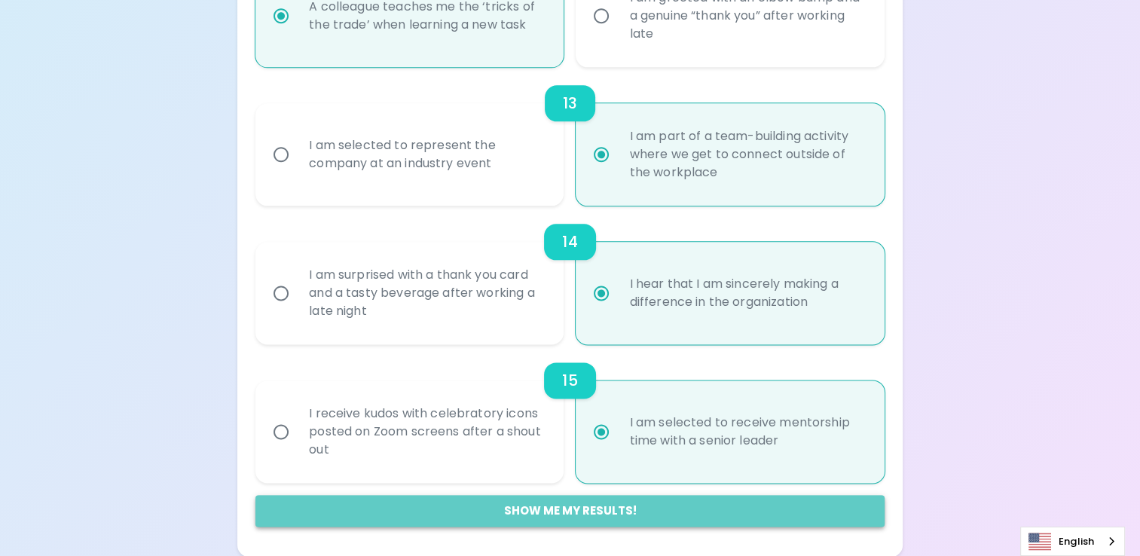
radio input "false"
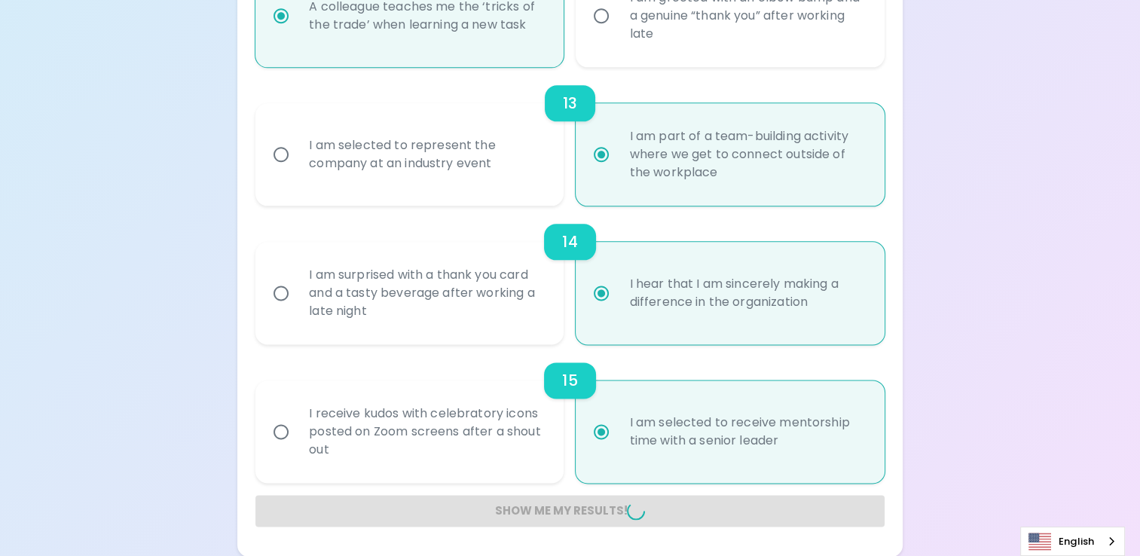
radio input "false"
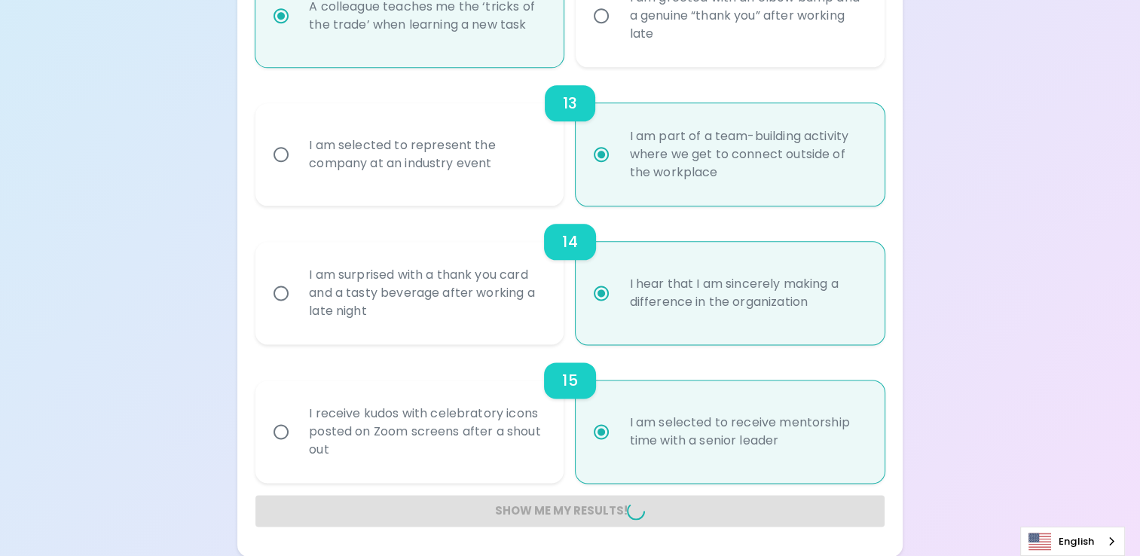
radio input "false"
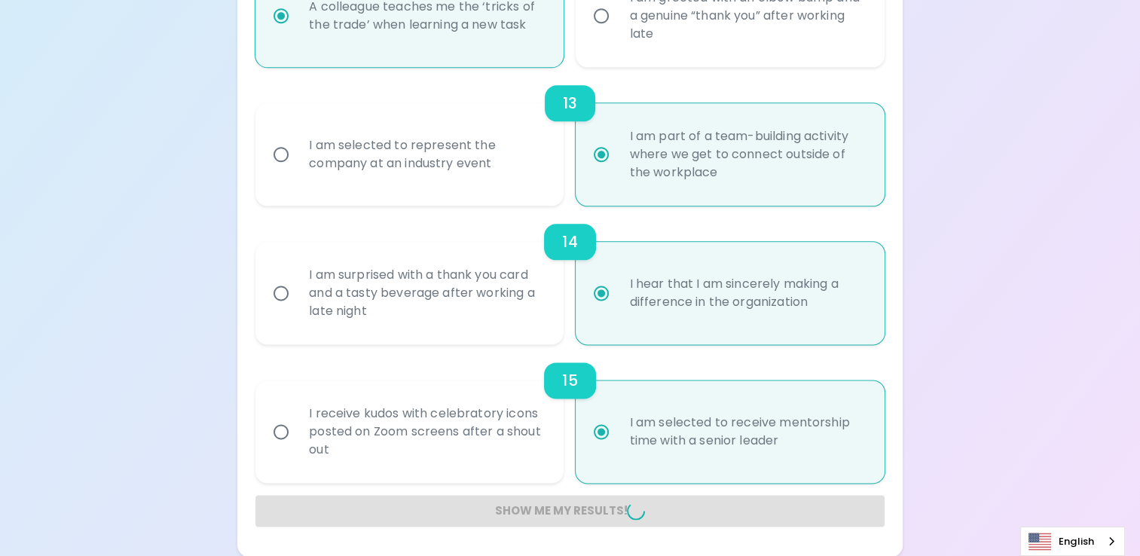
radio input "false"
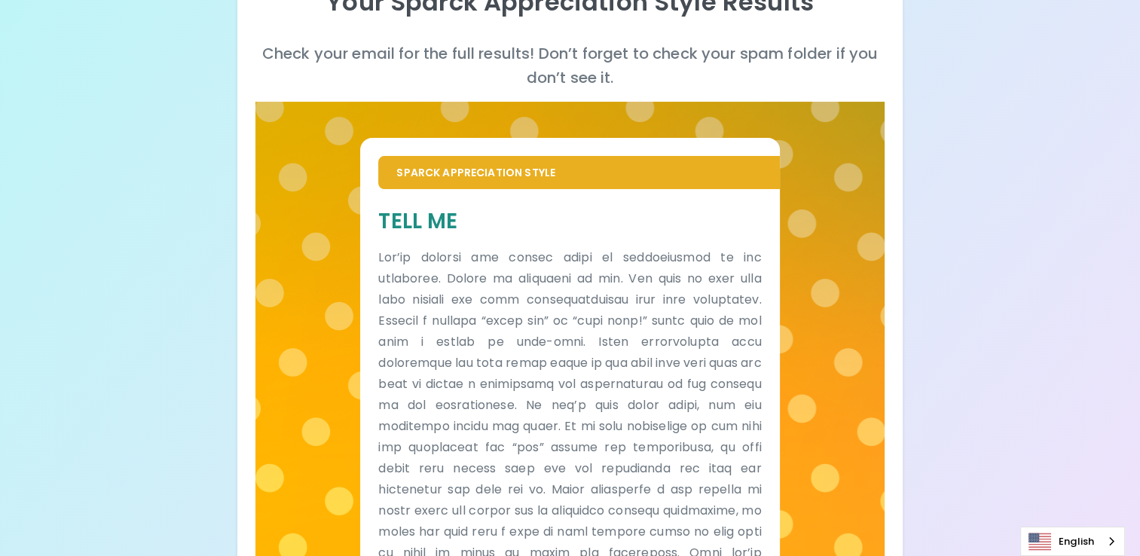
scroll to position [0, 0]
